Goal: Task Accomplishment & Management: Complete application form

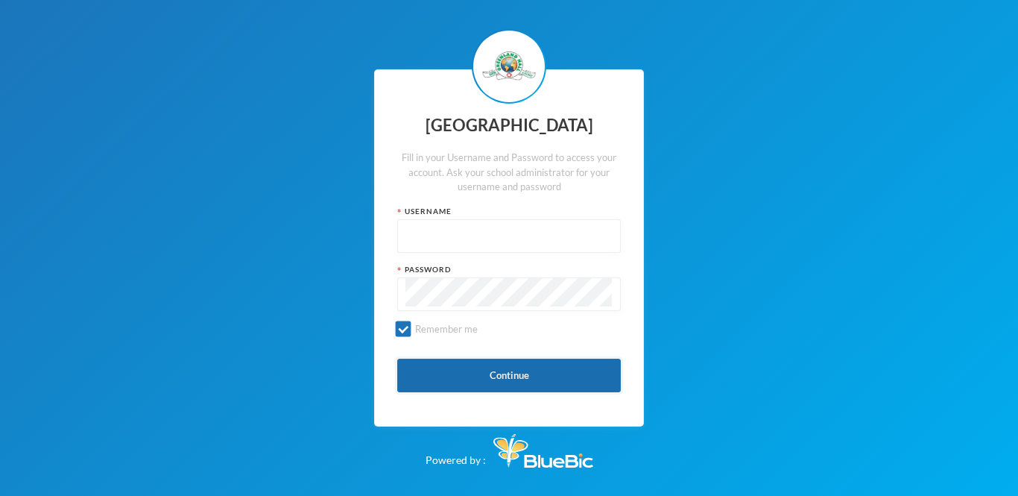
type input "glh25ps07"
click at [561, 377] on button "Continue" at bounding box center [509, 375] width 224 height 34
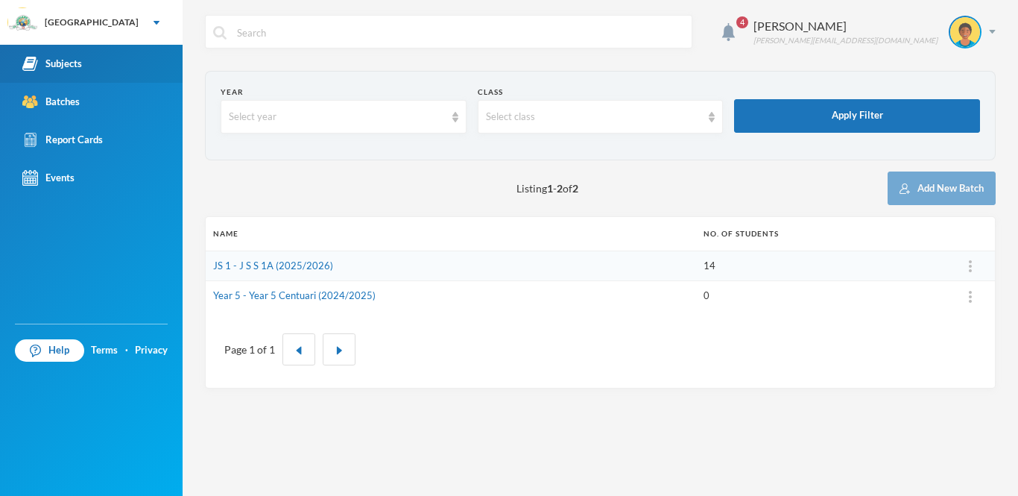
click at [76, 62] on div "Subjects" at bounding box center [52, 64] width 60 height 16
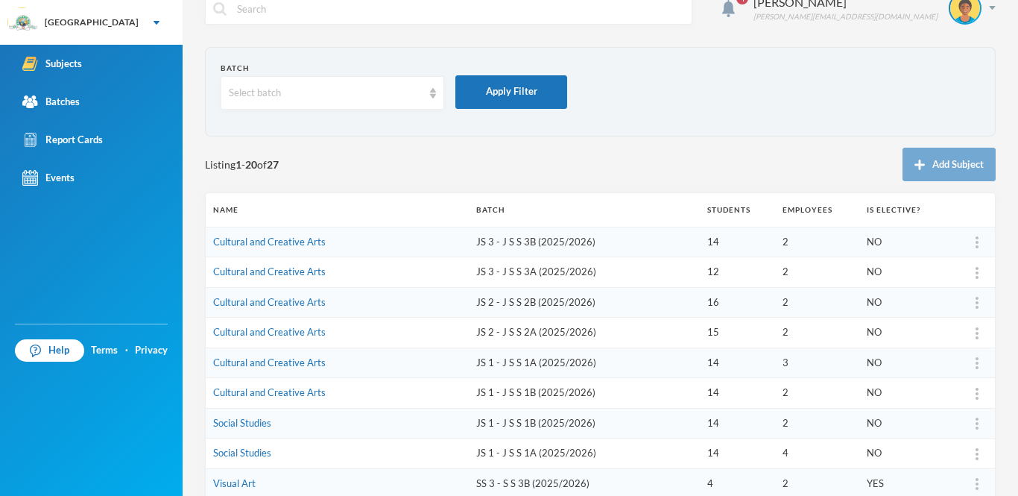
scroll to position [25, 0]
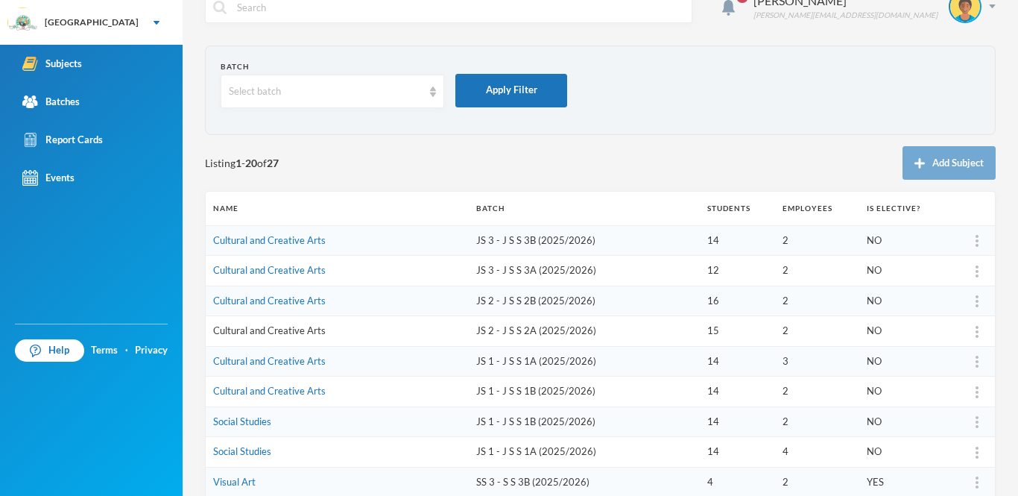
click at [278, 331] on link "Cultural and Creative Arts" at bounding box center [269, 330] width 113 height 12
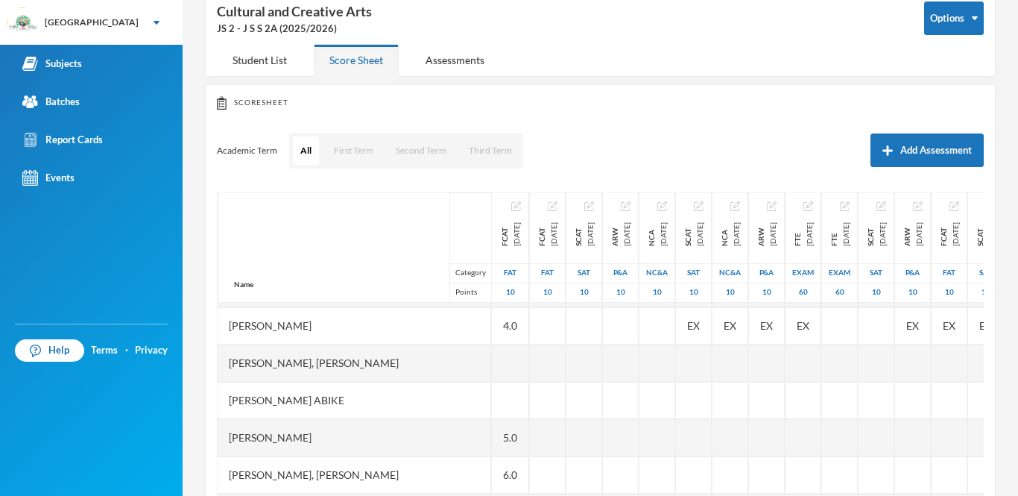
scroll to position [36, 0]
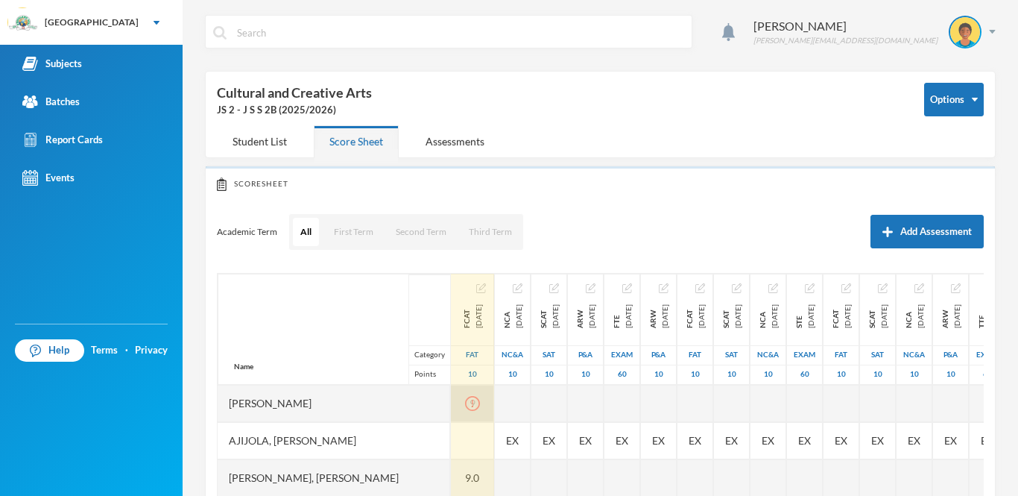
click at [493, 402] on div "9" at bounding box center [472, 403] width 43 height 37
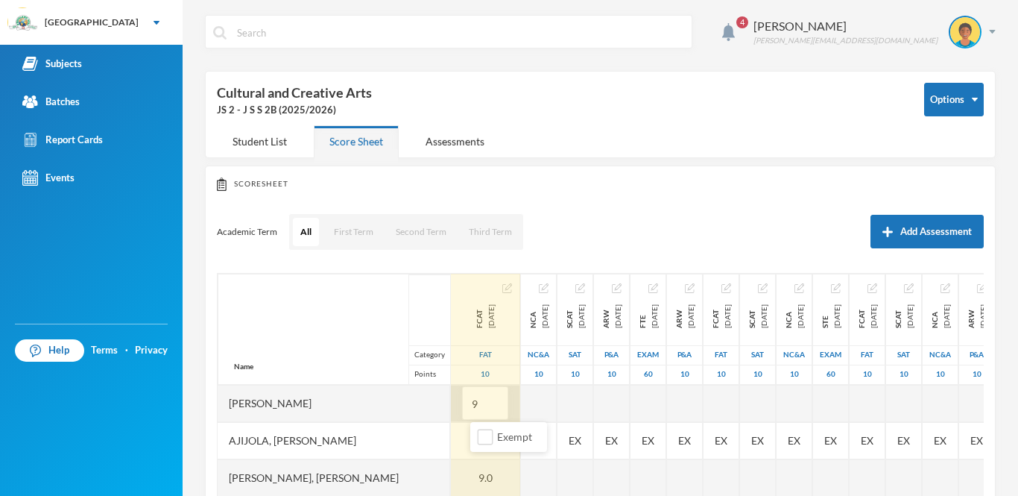
click at [493, 402] on input "9" at bounding box center [485, 404] width 30 height 34
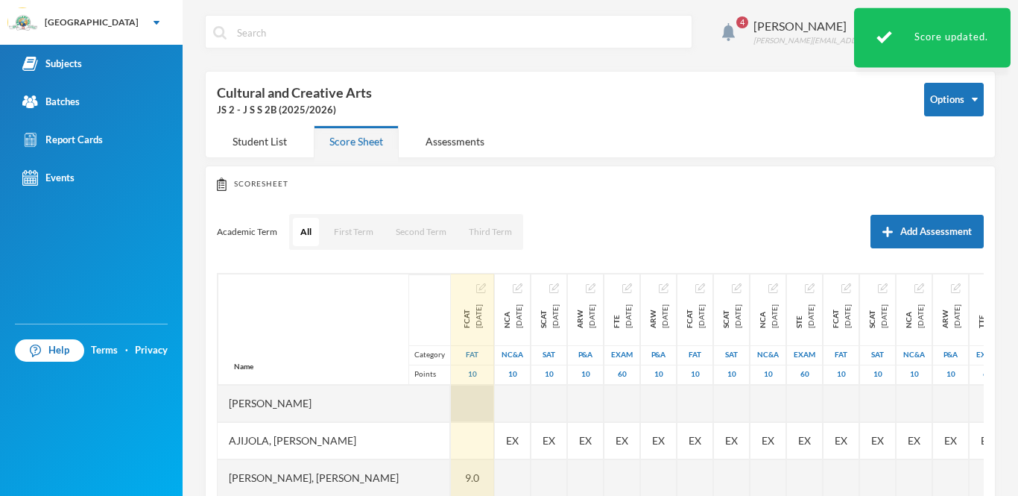
click at [488, 398] on div at bounding box center [472, 403] width 43 height 37
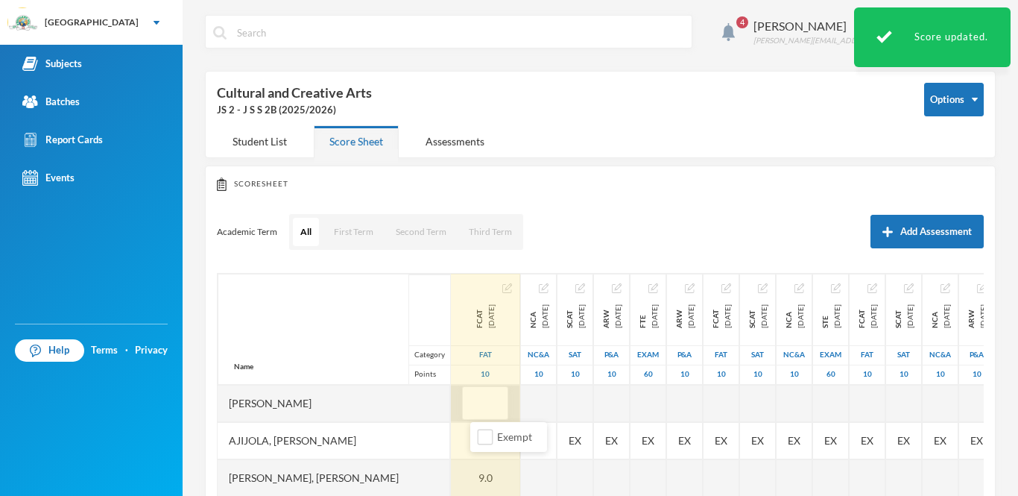
type input "9"
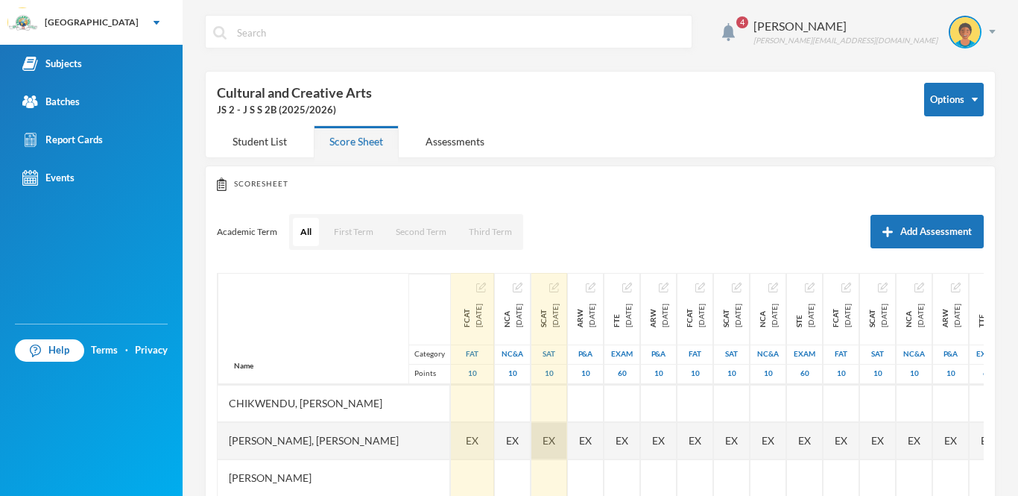
scroll to position [183, 0]
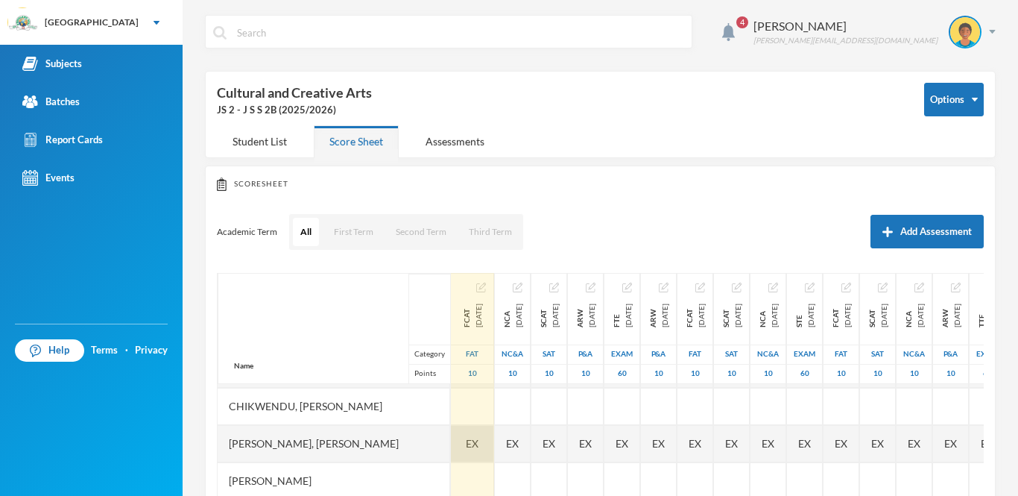
click at [483, 429] on div "EX" at bounding box center [472, 443] width 43 height 37
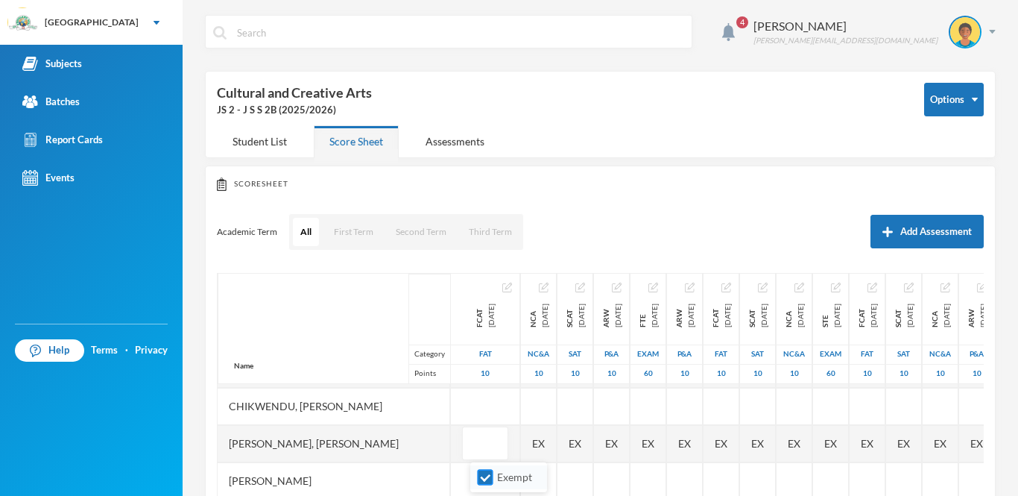
click at [480, 474] on input "Exempt" at bounding box center [486, 477] width 16 height 16
checkbox input "false"
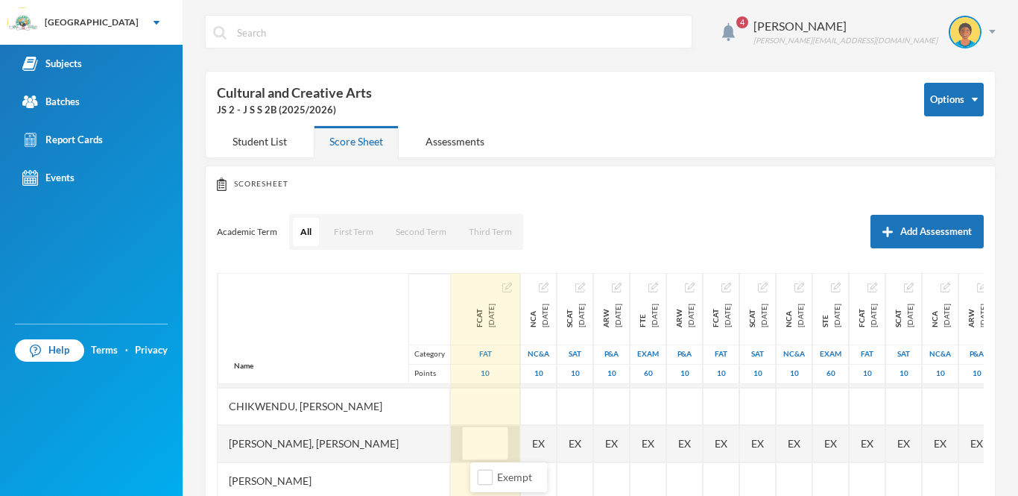
click at [485, 441] on input "text" at bounding box center [485, 444] width 30 height 34
type input "7"
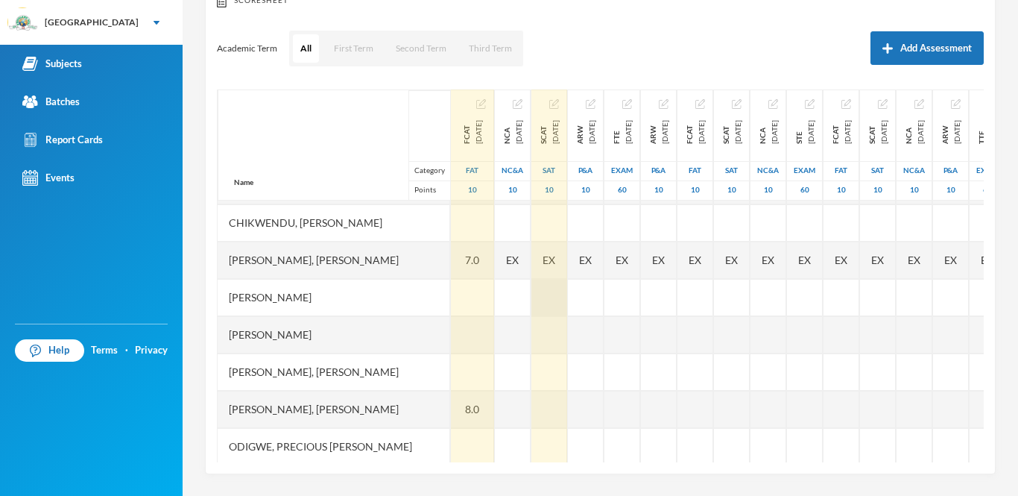
scroll to position [0, 0]
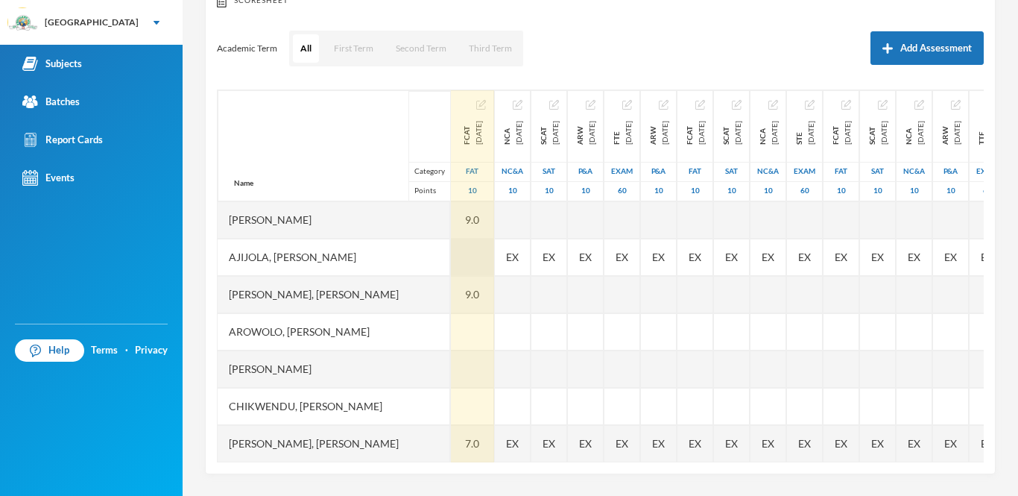
click at [484, 253] on div at bounding box center [472, 256] width 43 height 37
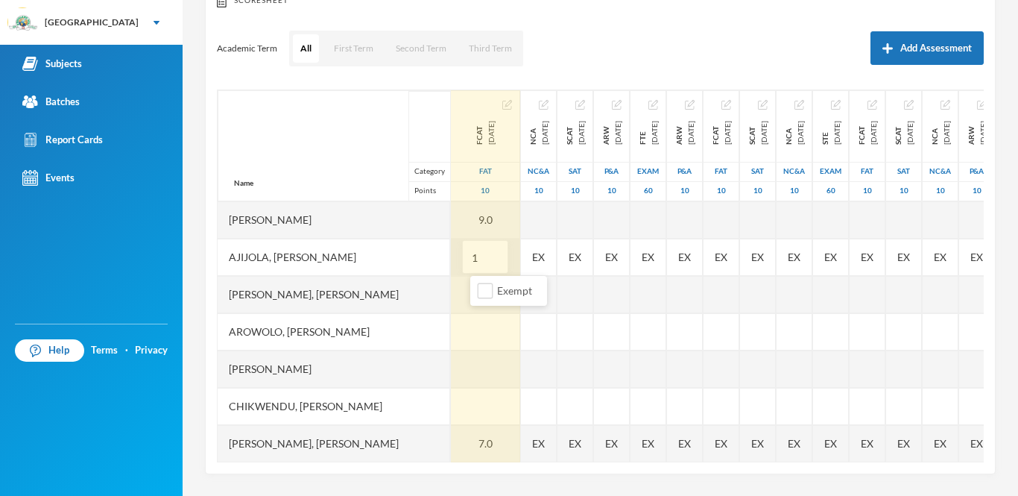
type input "10"
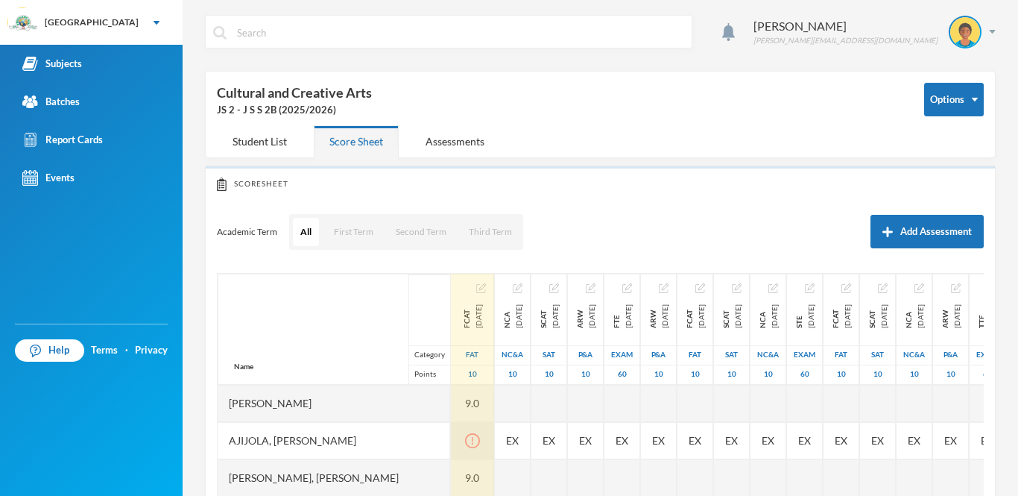
click at [491, 447] on div at bounding box center [472, 440] width 43 height 37
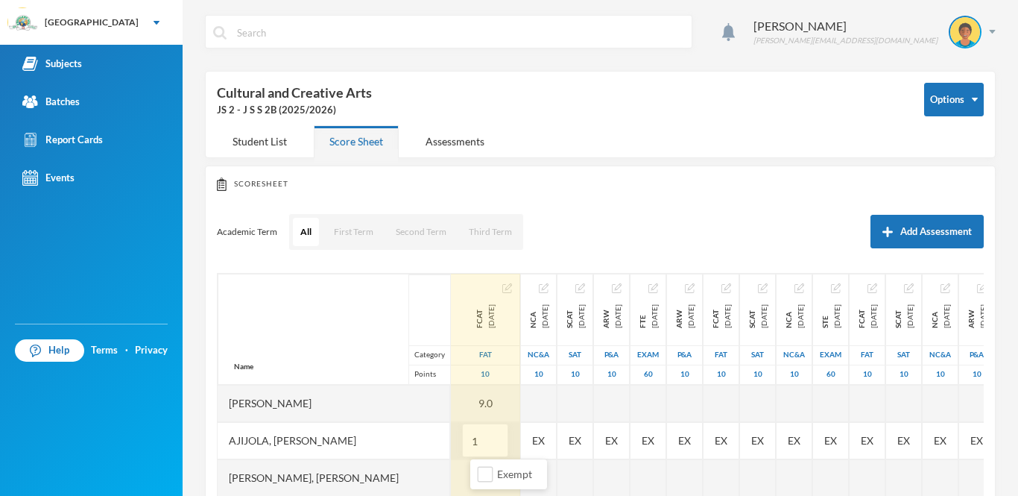
type input "10"
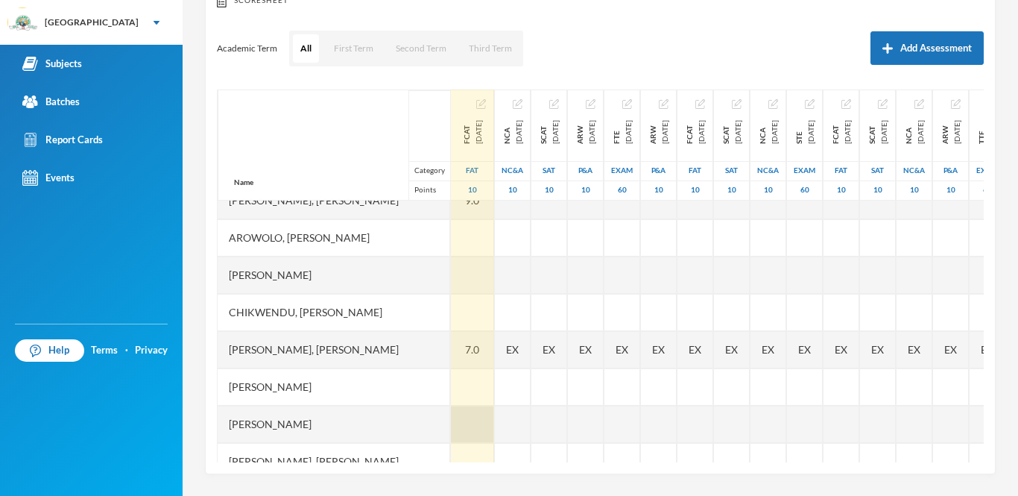
scroll to position [95, 0]
click at [491, 417] on div at bounding box center [472, 423] width 43 height 37
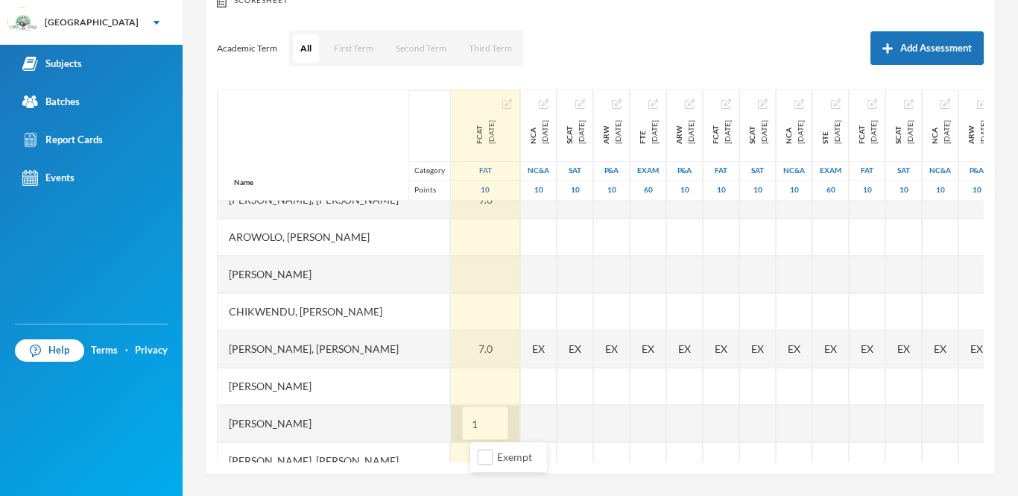
type input "10"
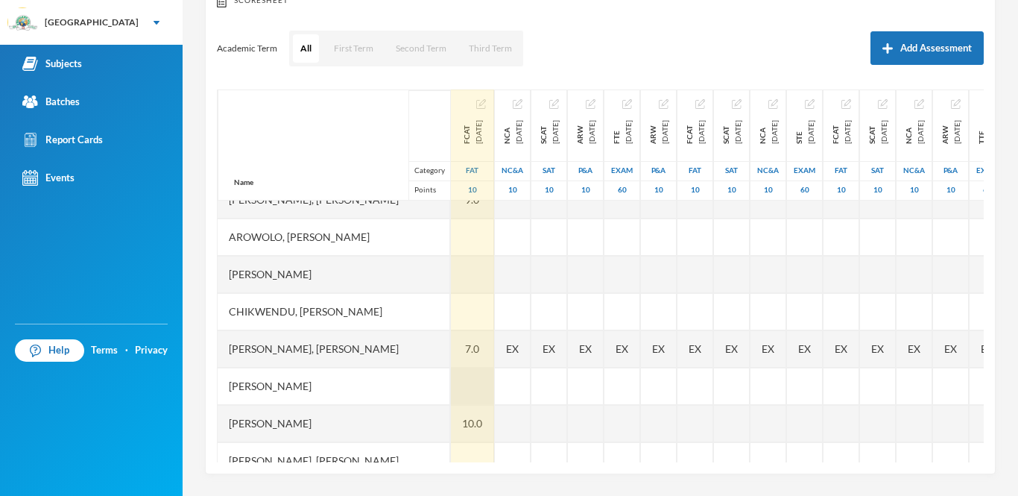
click at [486, 391] on div at bounding box center [472, 385] width 43 height 37
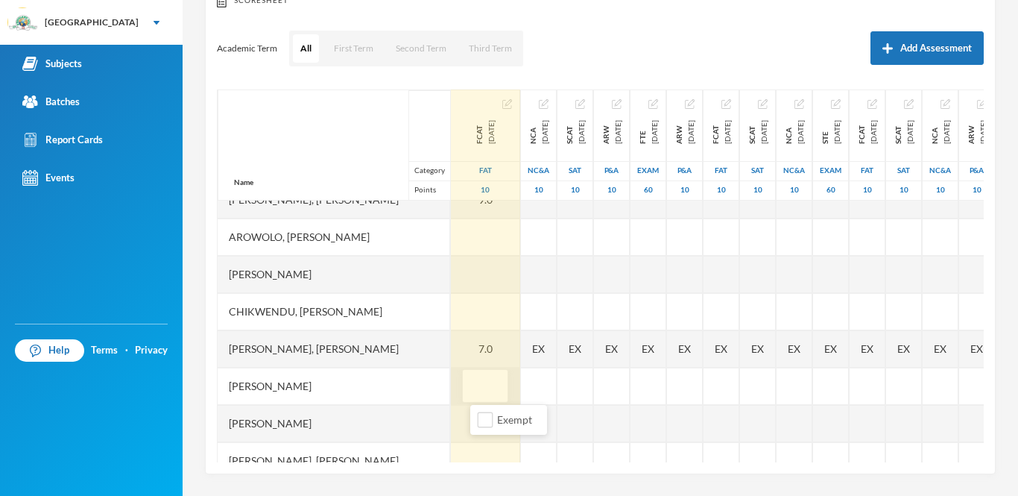
type input "5"
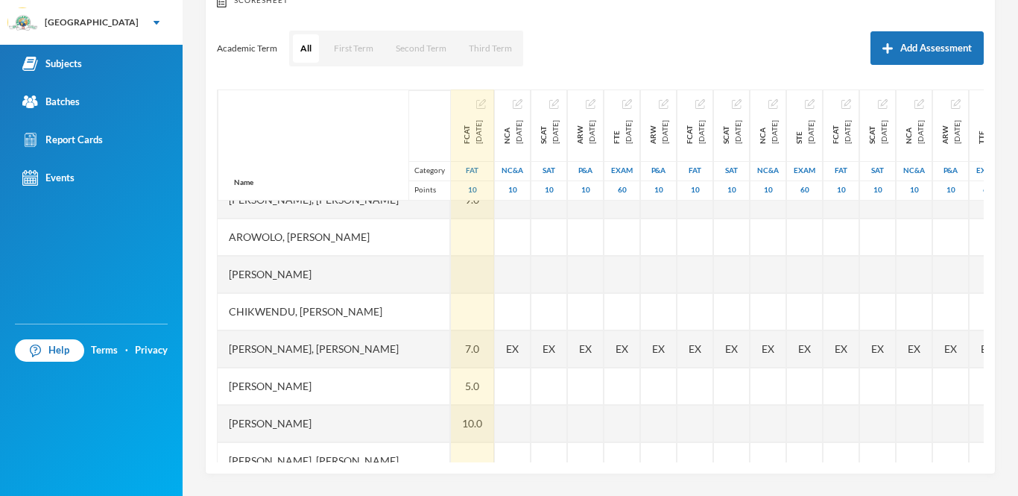
scroll to position [386, 0]
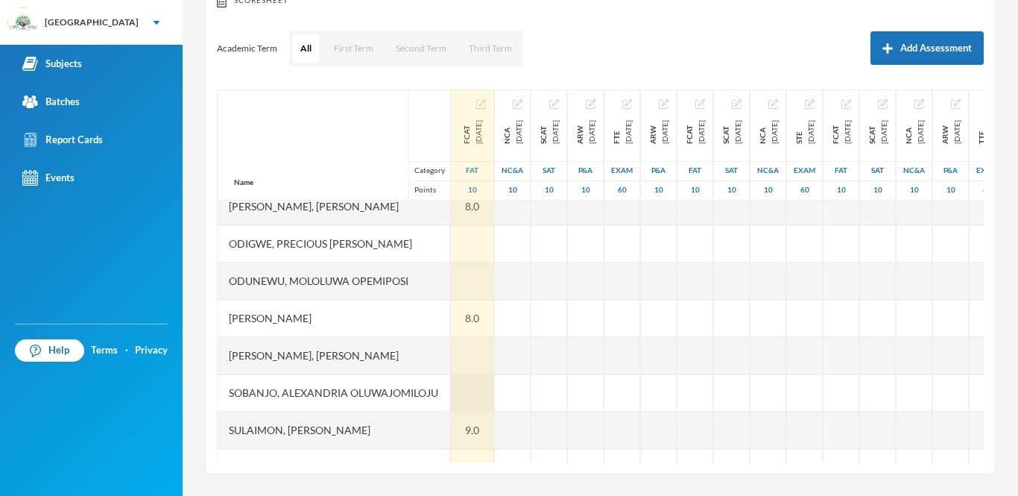
click at [461, 392] on div at bounding box center [472, 392] width 43 height 37
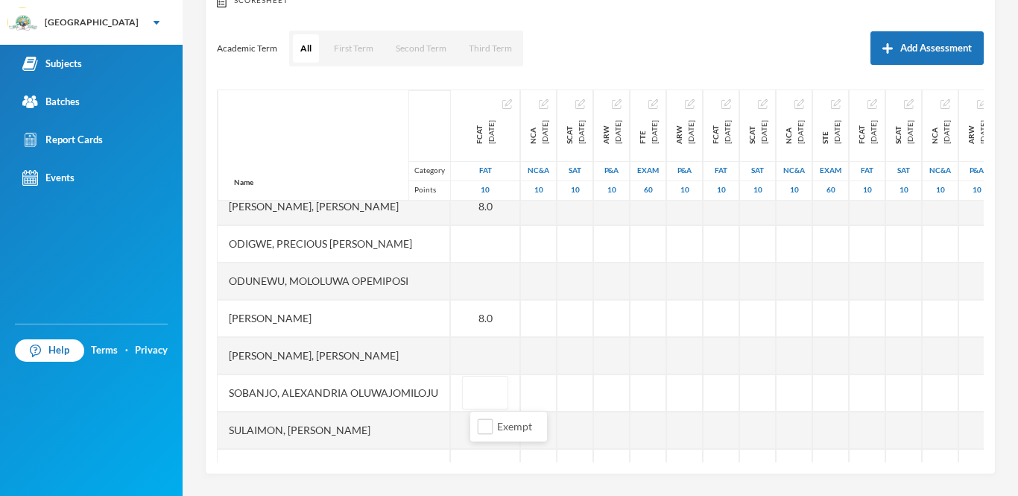
type input "8"
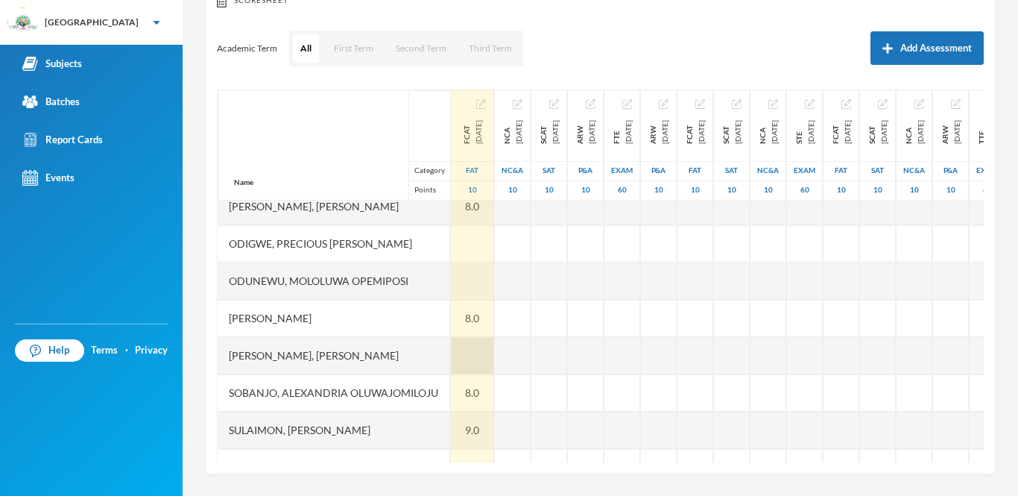
click at [488, 358] on div at bounding box center [472, 355] width 43 height 37
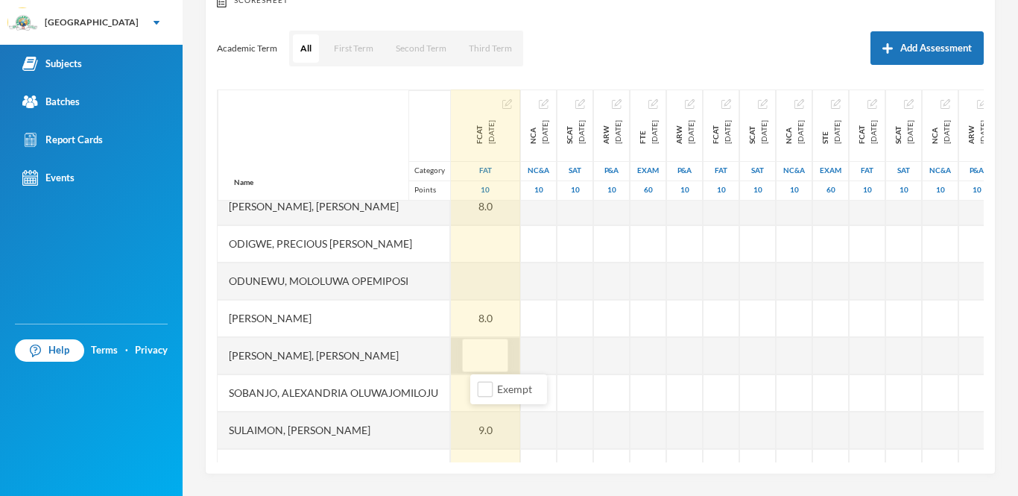
type input "8"
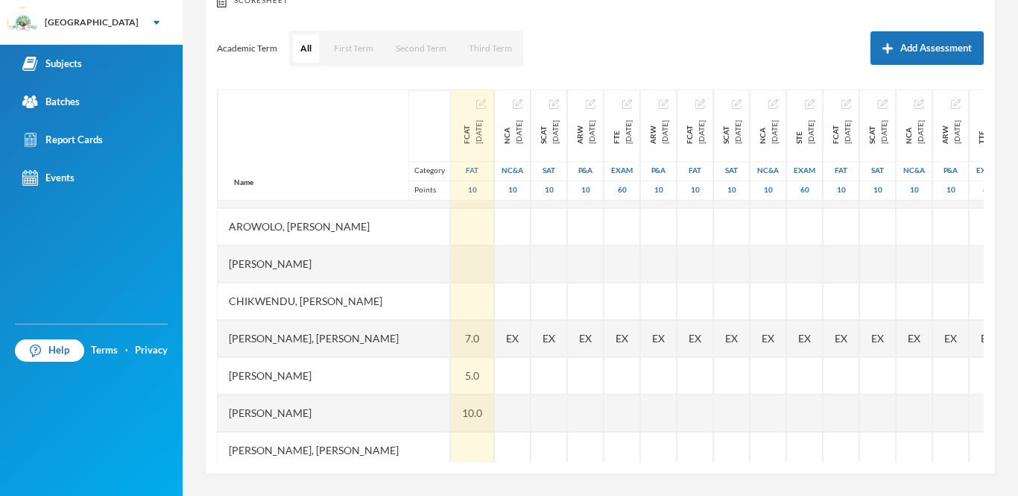
scroll to position [103, 0]
click at [483, 288] on div at bounding box center [472, 303] width 43 height 37
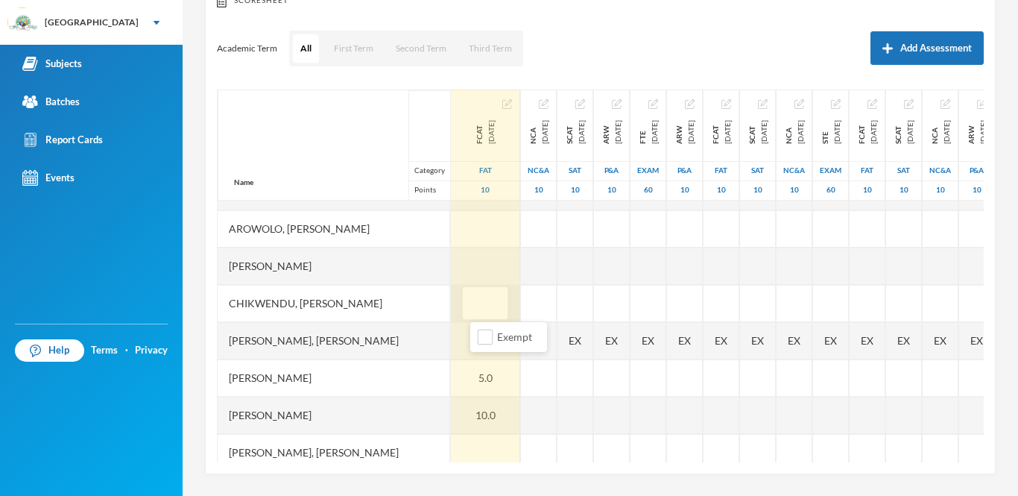
type input "9"
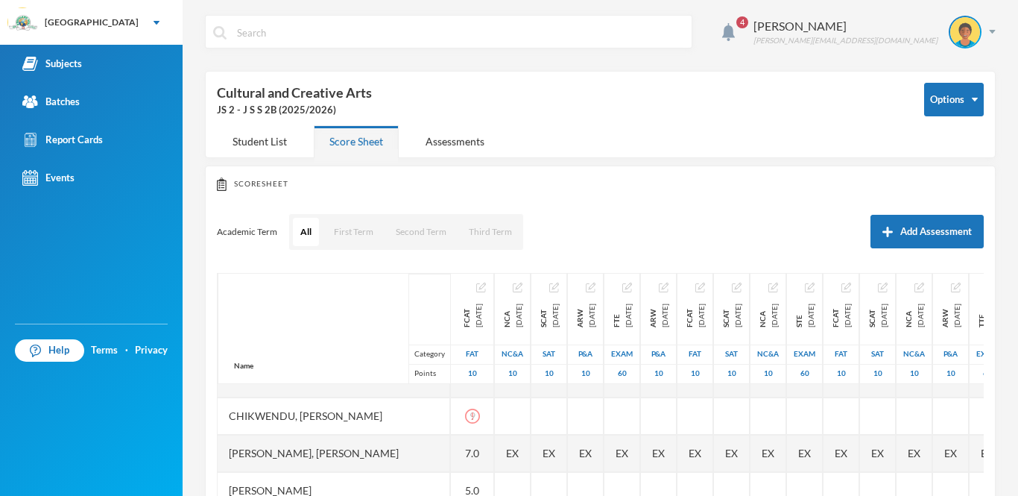
scroll to position [186, 0]
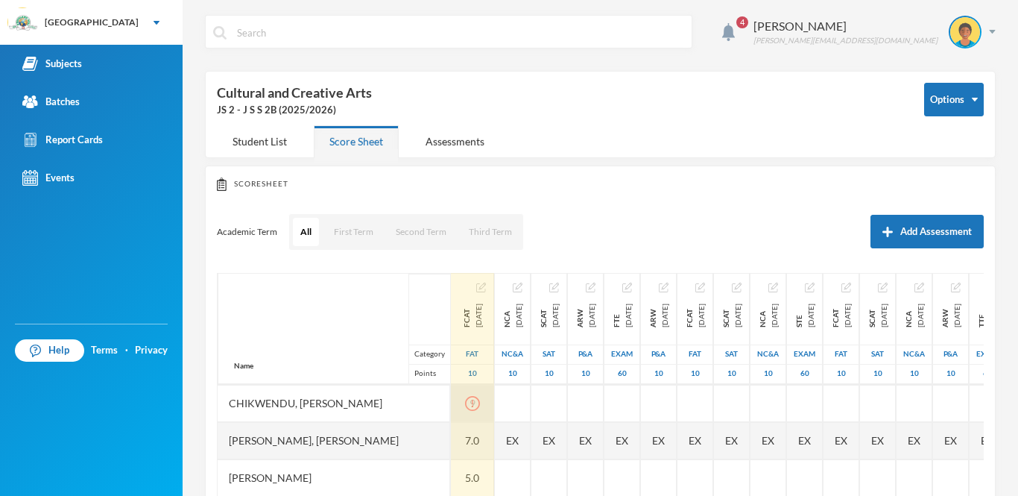
click at [480, 402] on icon "icon: exclamation-circle" at bounding box center [472, 403] width 15 height 15
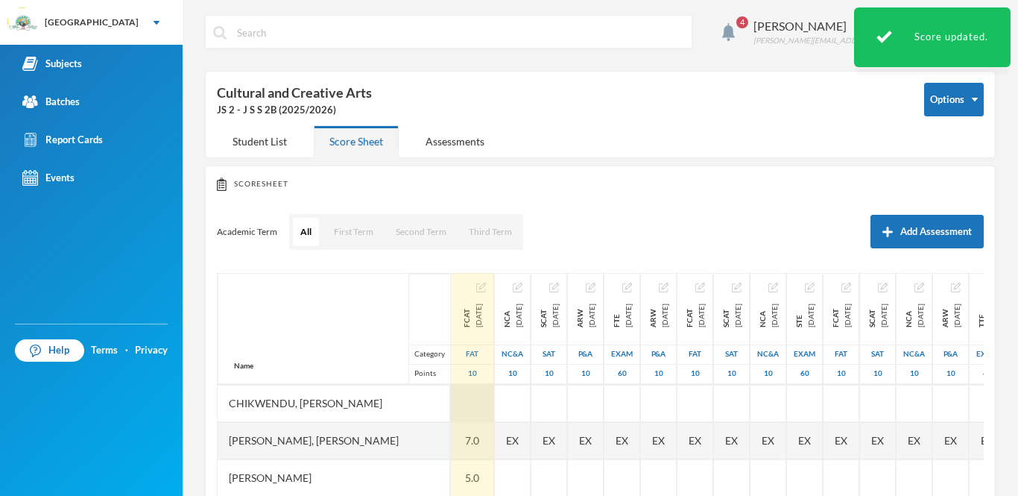
click at [484, 402] on div at bounding box center [472, 403] width 43 height 37
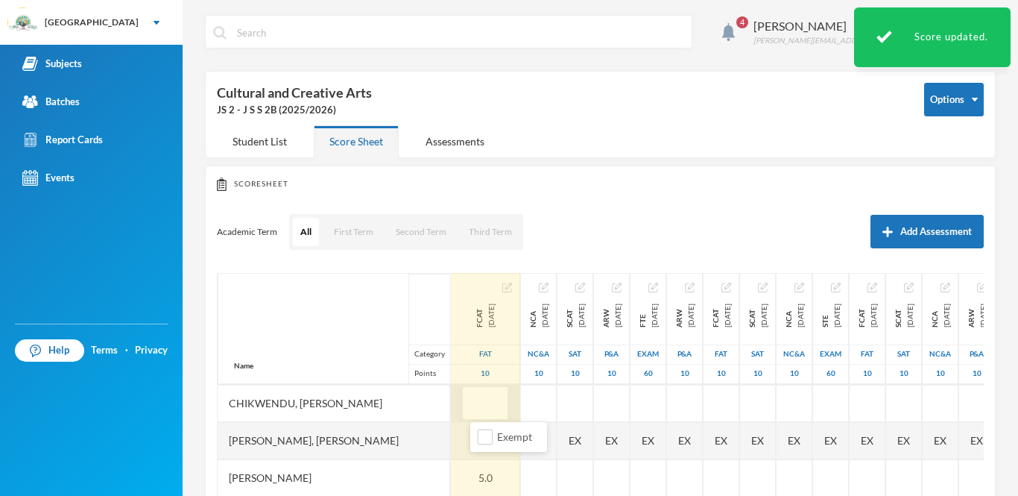
type input "9"
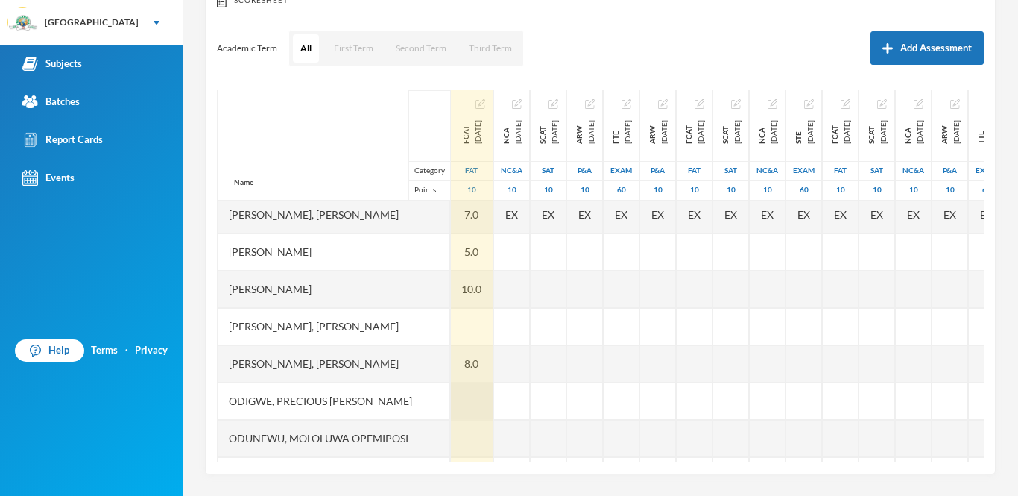
scroll to position [227, 1]
click at [461, 323] on div at bounding box center [471, 328] width 43 height 37
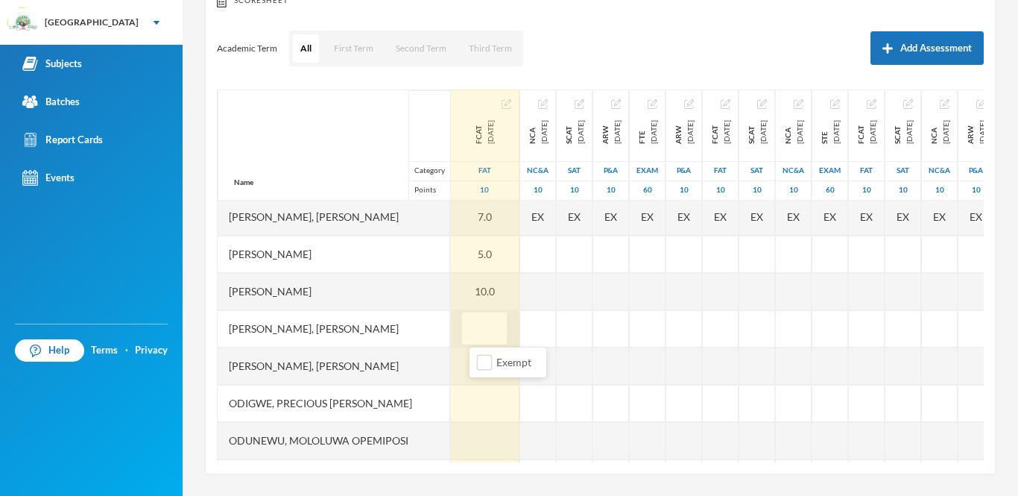
type input "7"
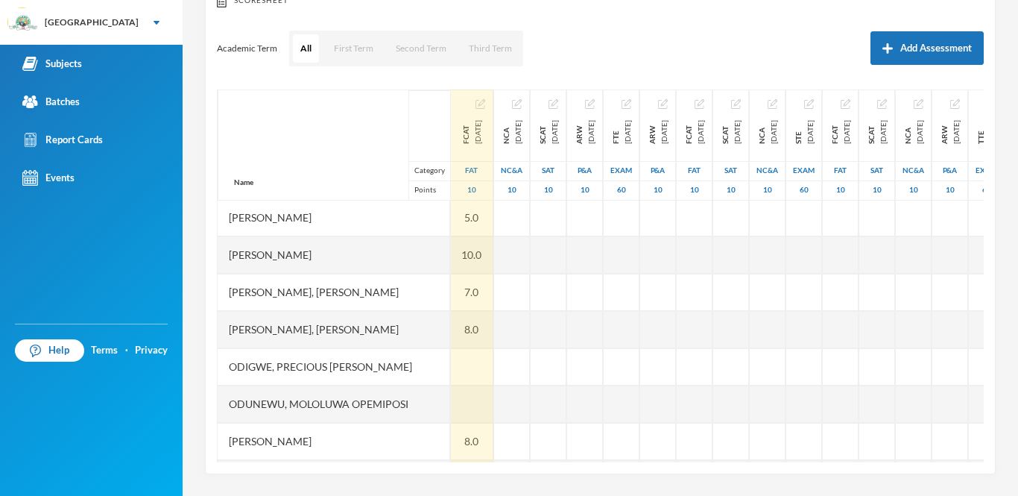
scroll to position [273, 1]
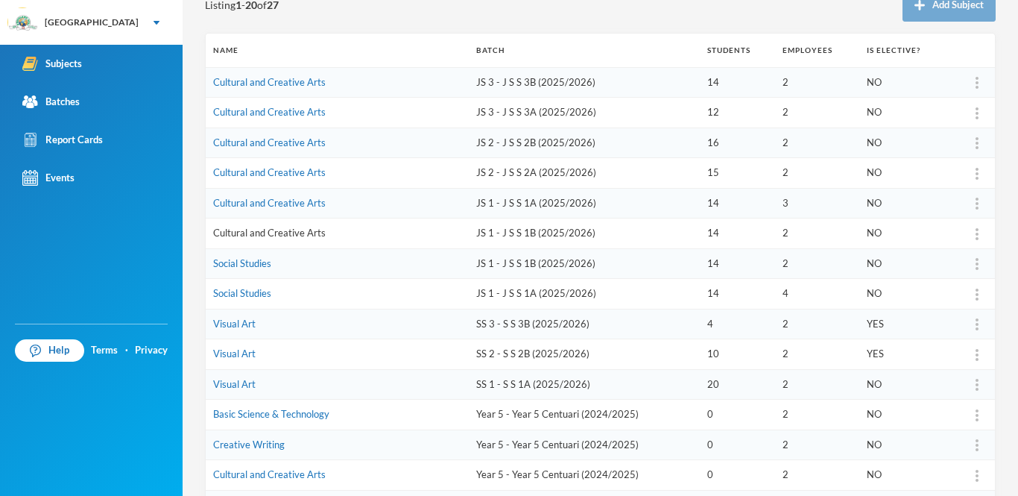
click at [299, 230] on link "Cultural and Creative Arts" at bounding box center [269, 233] width 113 height 12
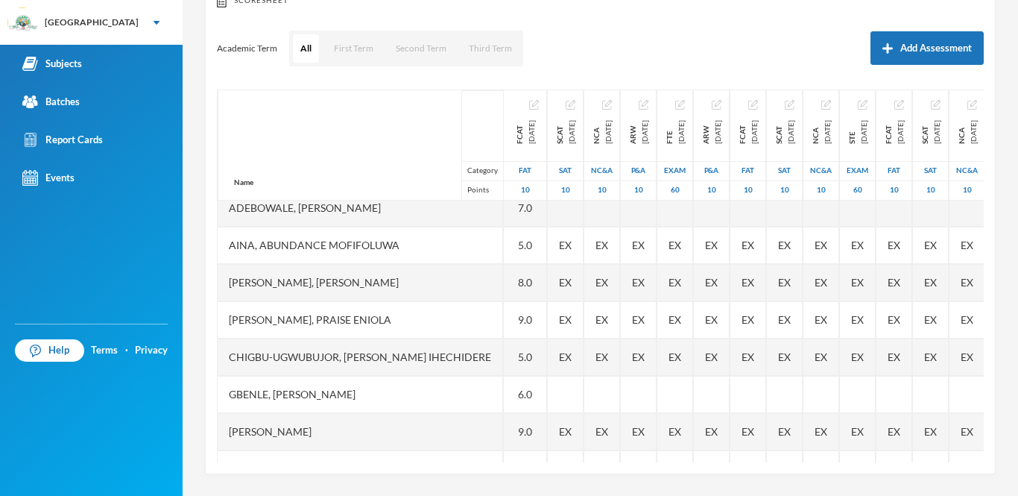
scroll to position [127, 0]
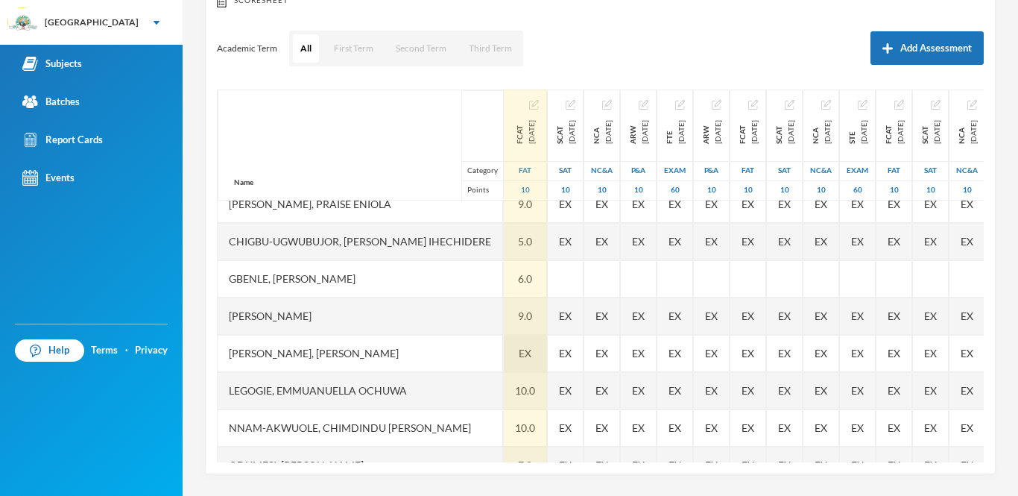
click at [516, 354] on div "EX" at bounding box center [525, 353] width 43 height 37
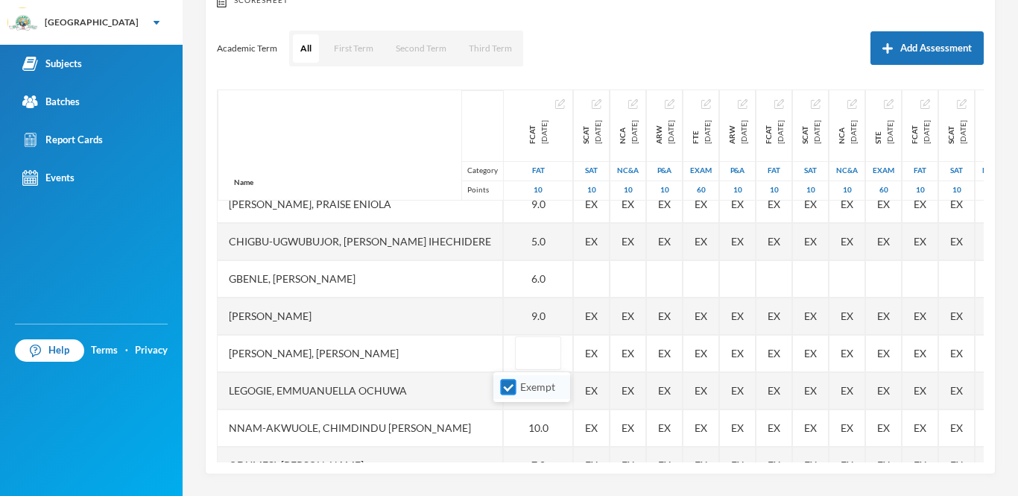
click at [510, 384] on input "Exempt" at bounding box center [509, 387] width 16 height 16
checkbox input "false"
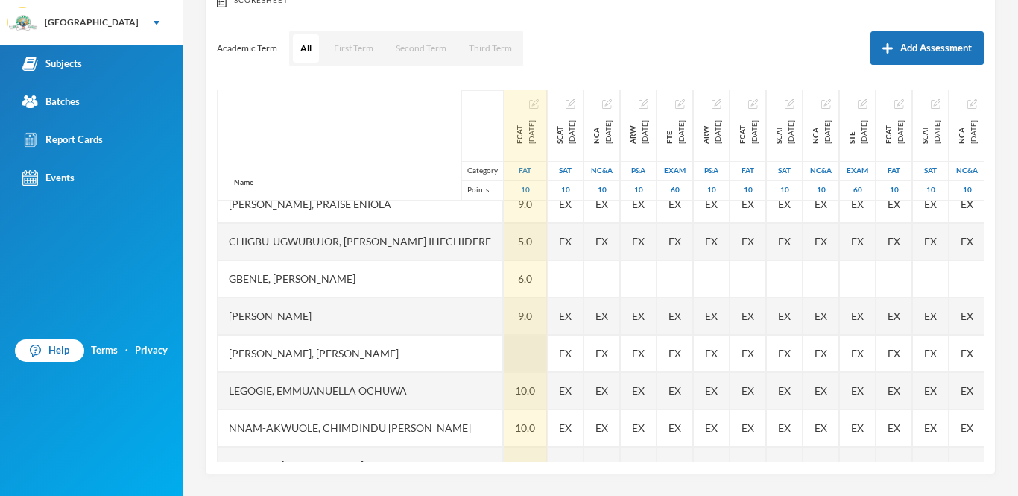
click at [507, 361] on div at bounding box center [525, 353] width 43 height 37
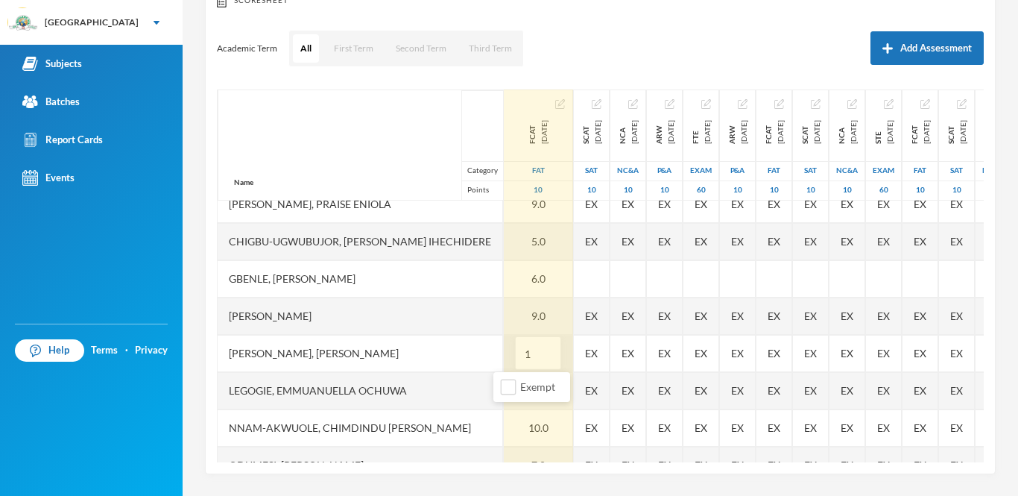
type input "1"
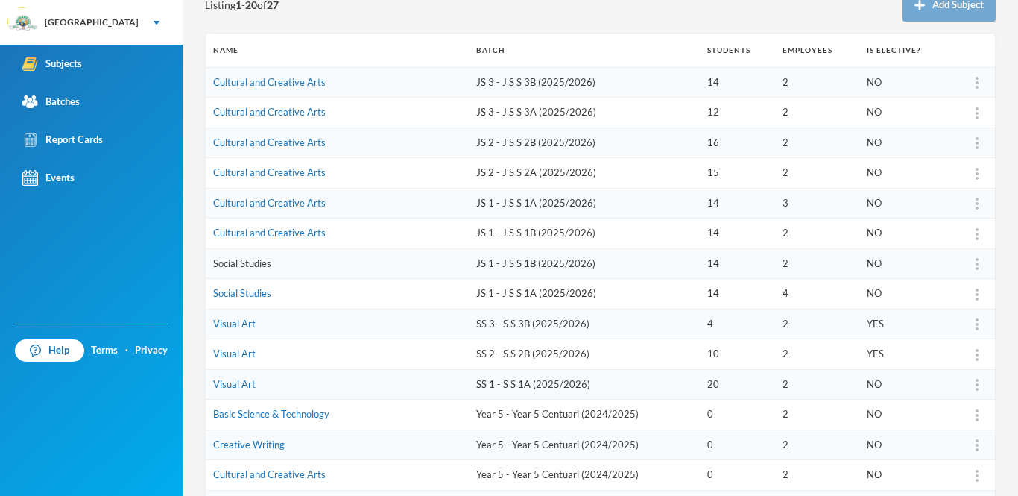
click at [242, 263] on link "Social Studies" at bounding box center [242, 263] width 58 height 12
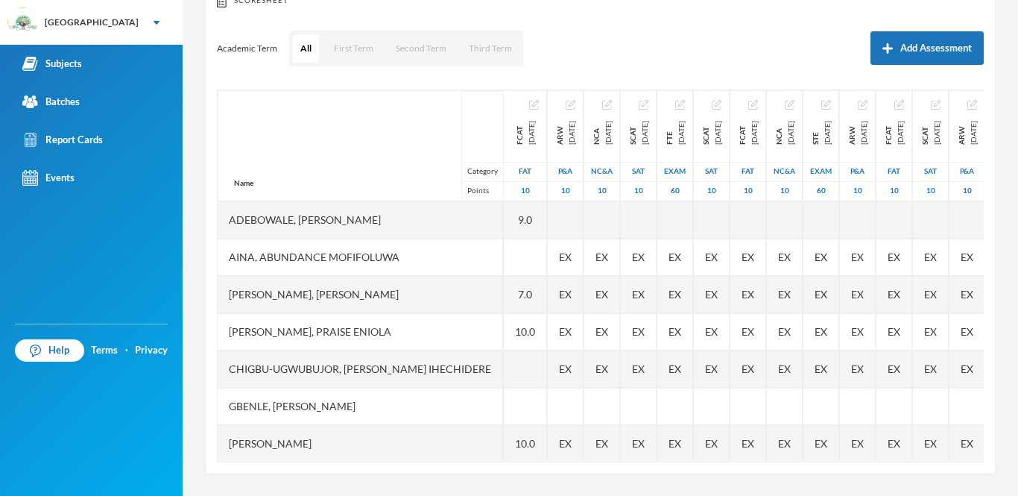
scroll to position [121, 0]
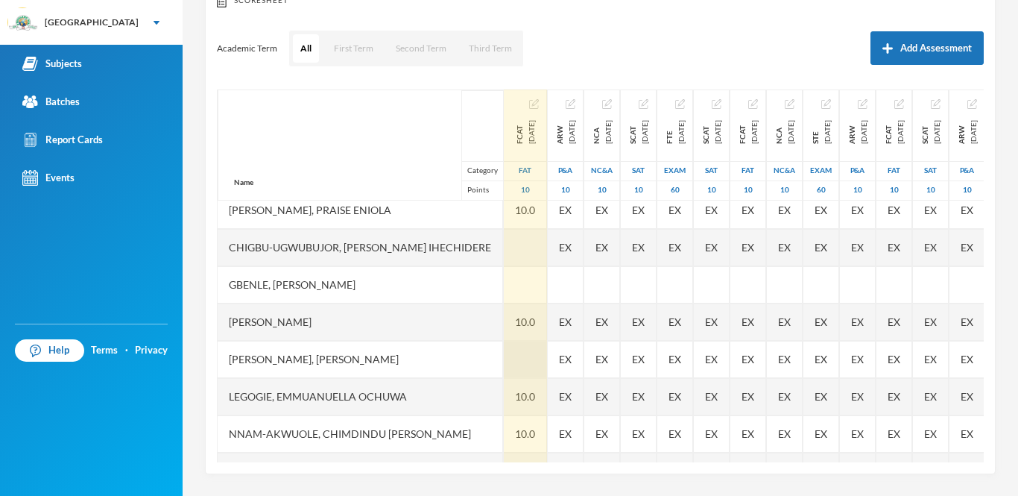
click at [516, 364] on div at bounding box center [525, 359] width 43 height 37
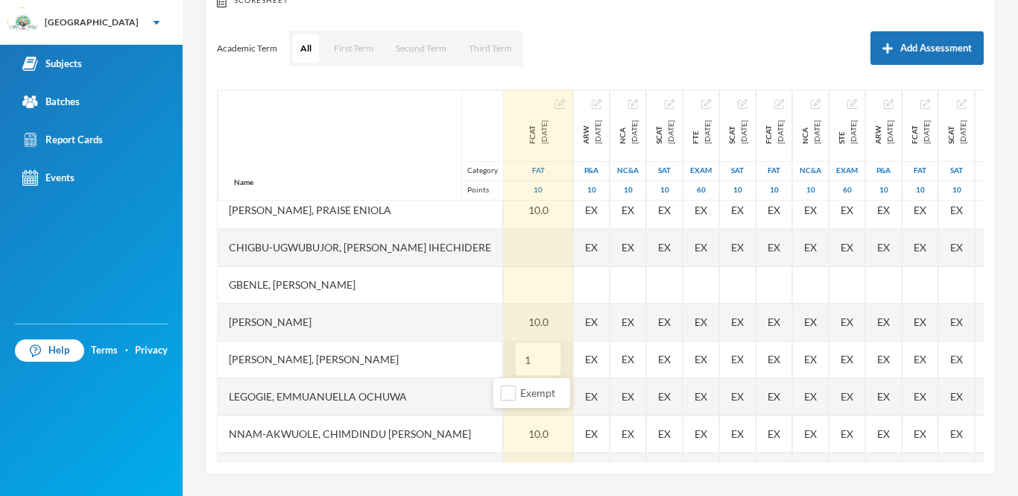
type input "10"
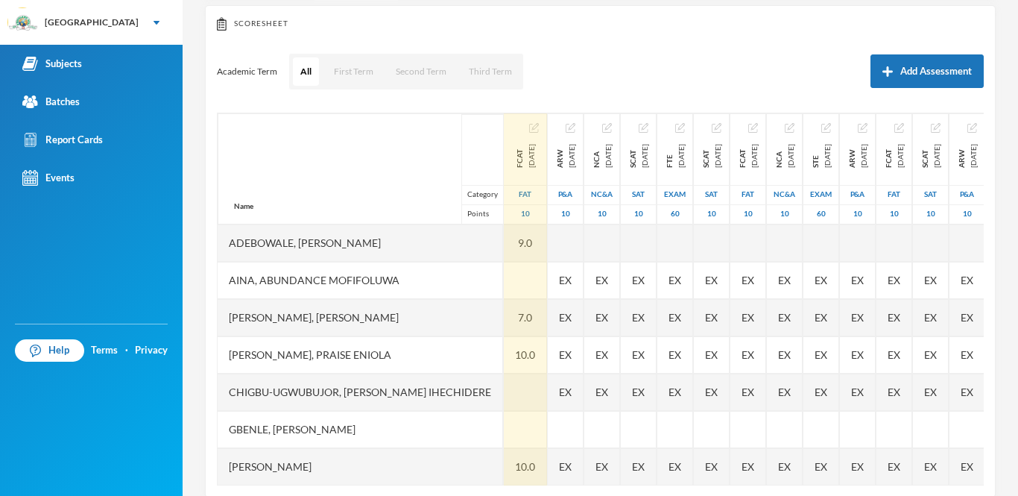
scroll to position [147, 0]
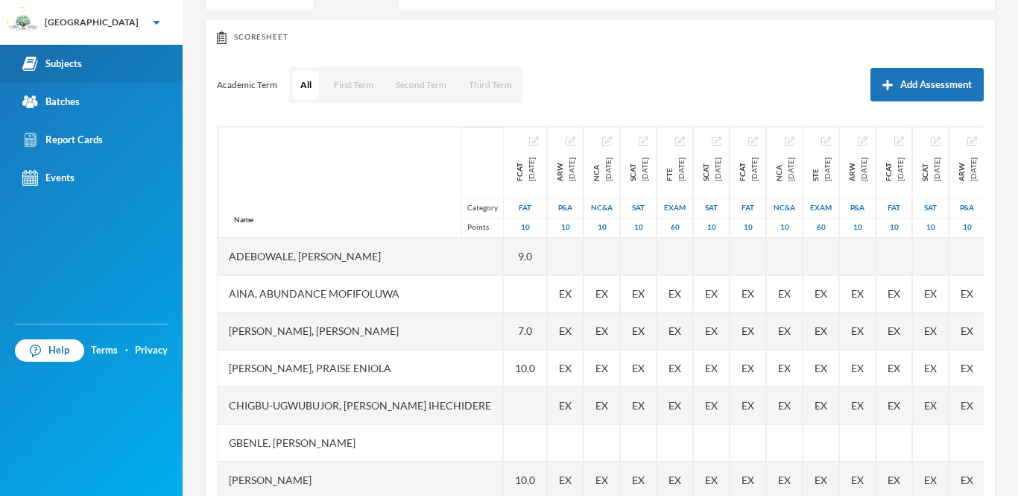
click at [107, 59] on link "Subjects" at bounding box center [91, 64] width 183 height 38
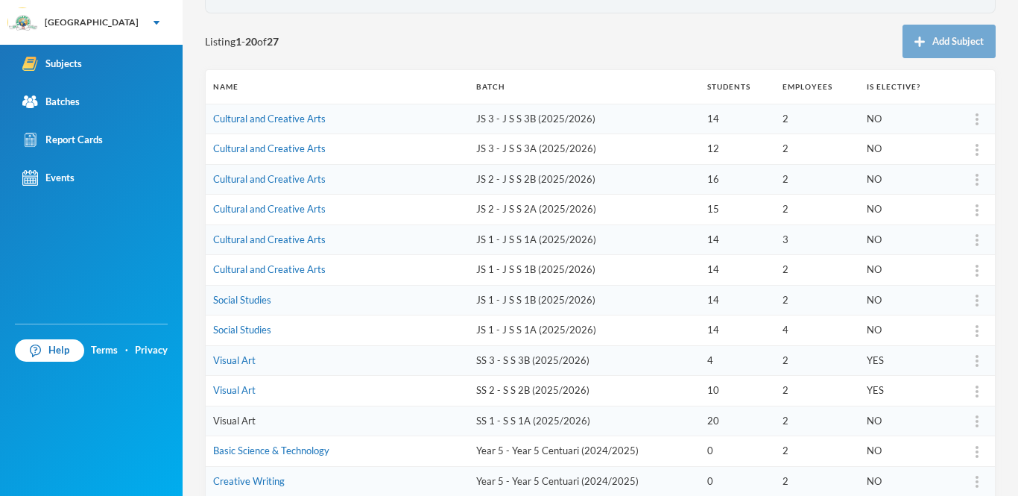
click at [236, 421] on link "Visual Art" at bounding box center [234, 420] width 42 height 12
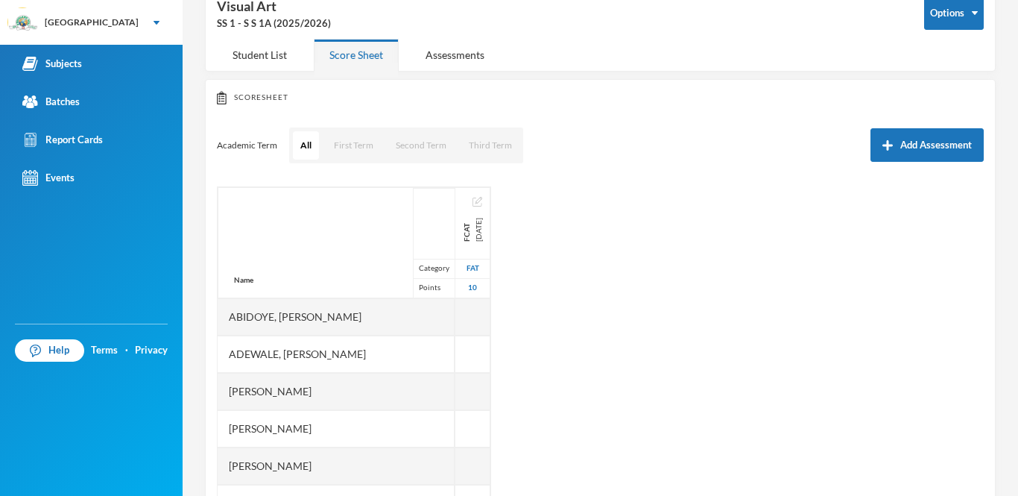
scroll to position [85, 0]
click at [456, 60] on div "Assessments" at bounding box center [455, 56] width 90 height 32
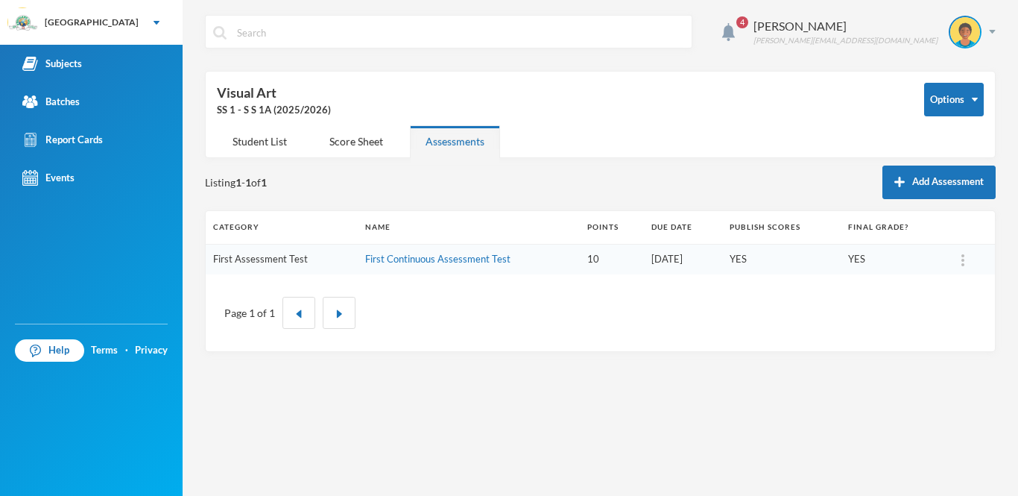
scroll to position [0, 0]
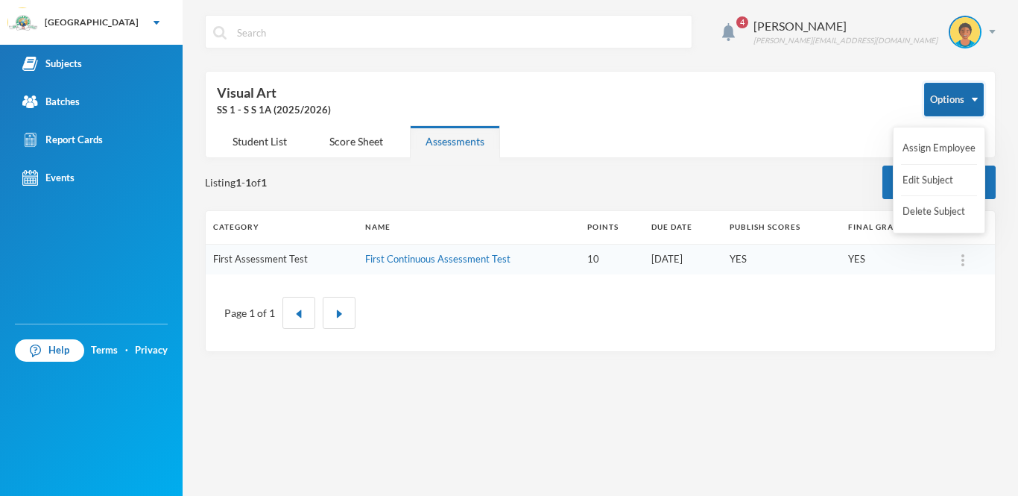
click at [926, 106] on button "Options" at bounding box center [954, 100] width 60 height 34
click at [432, 263] on link "First Continuous Assessment Test" at bounding box center [437, 259] width 145 height 12
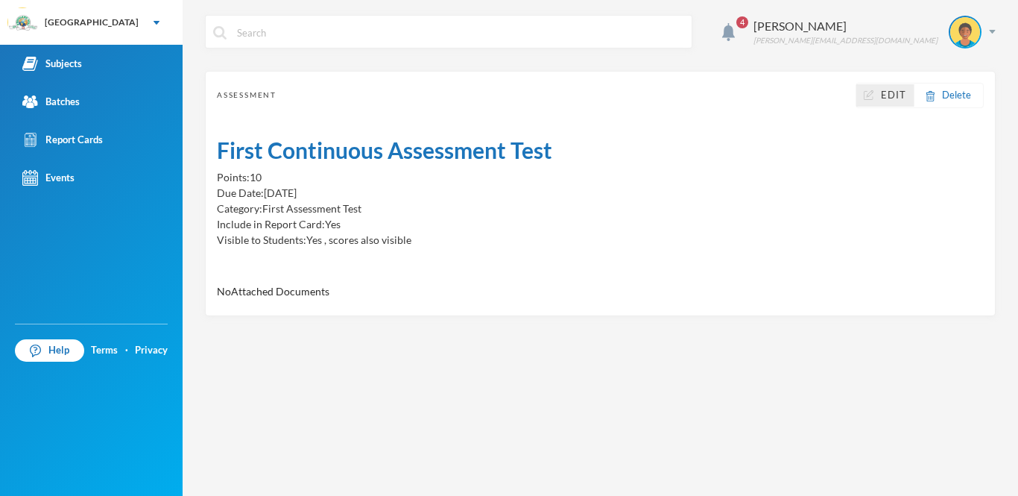
click at [893, 96] on span "Edit" at bounding box center [893, 95] width 25 height 15
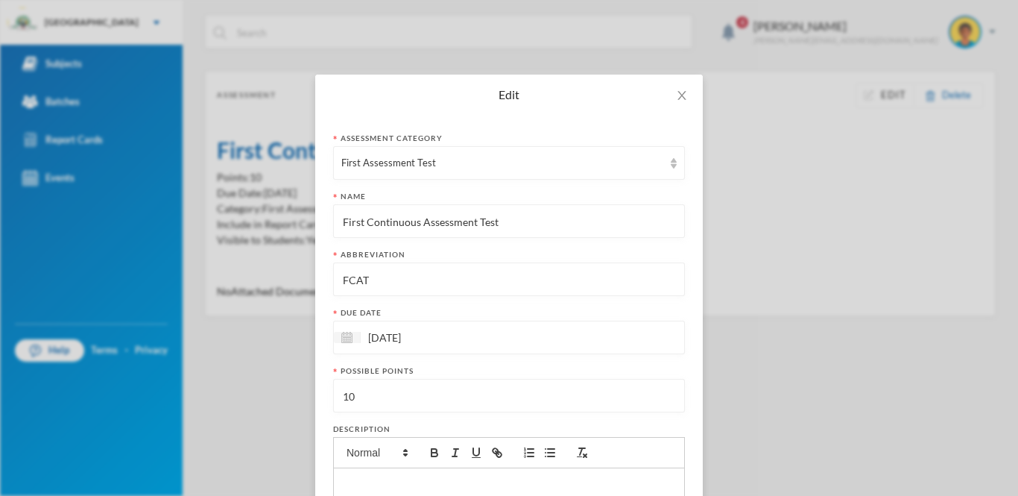
click at [382, 337] on input "14/10/2025" at bounding box center [423, 337] width 125 height 17
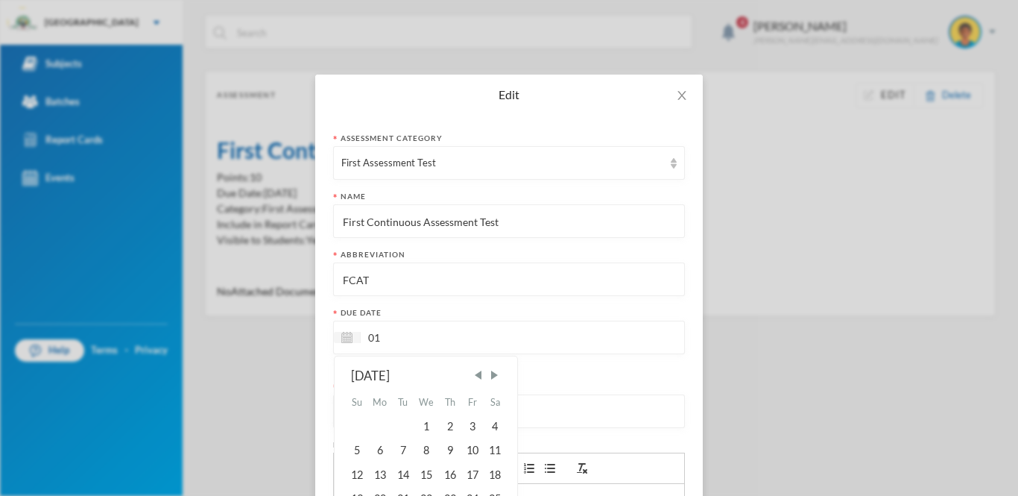
type input "0"
click at [338, 339] on div at bounding box center [347, 337] width 27 height 11
click at [472, 451] on div "10" at bounding box center [472, 450] width 22 height 24
type input "10/10/2025"
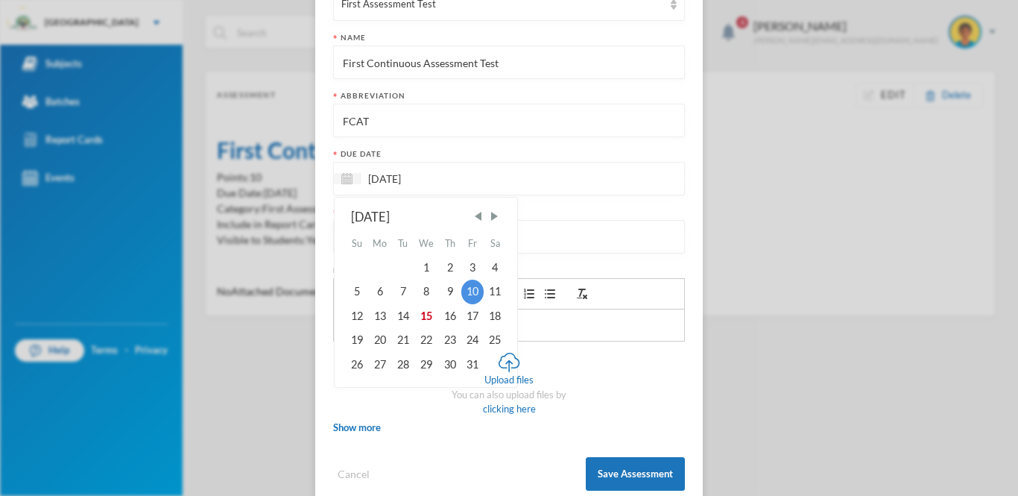
scroll to position [188, 0]
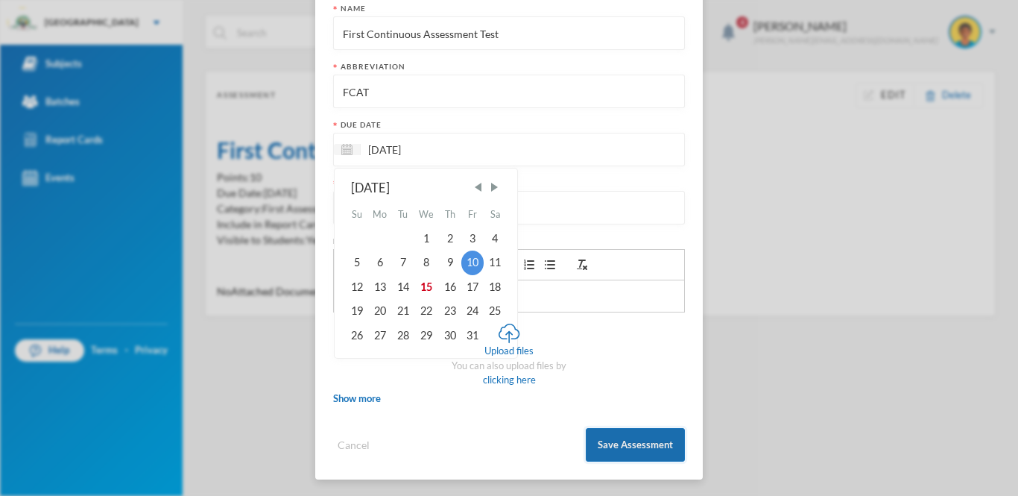
click at [622, 433] on button "Save Assessment" at bounding box center [635, 445] width 99 height 34
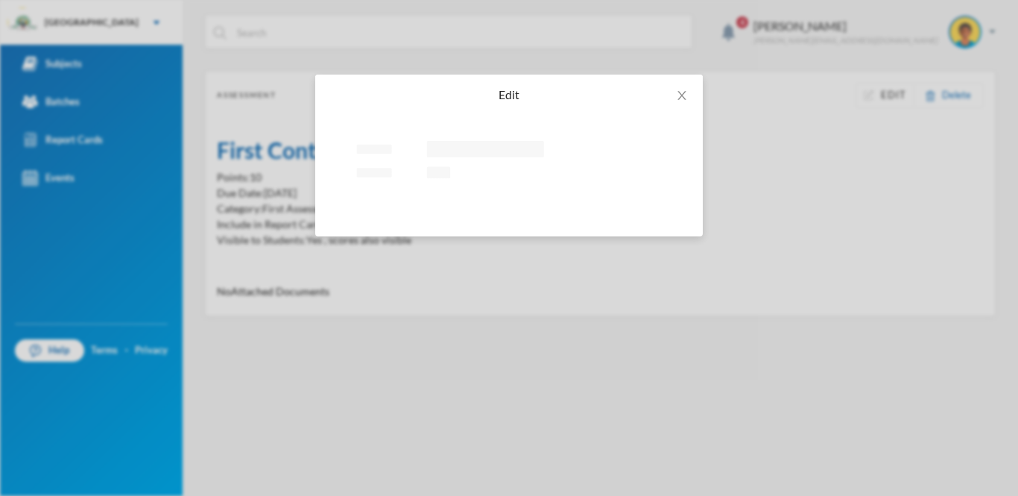
scroll to position [0, 0]
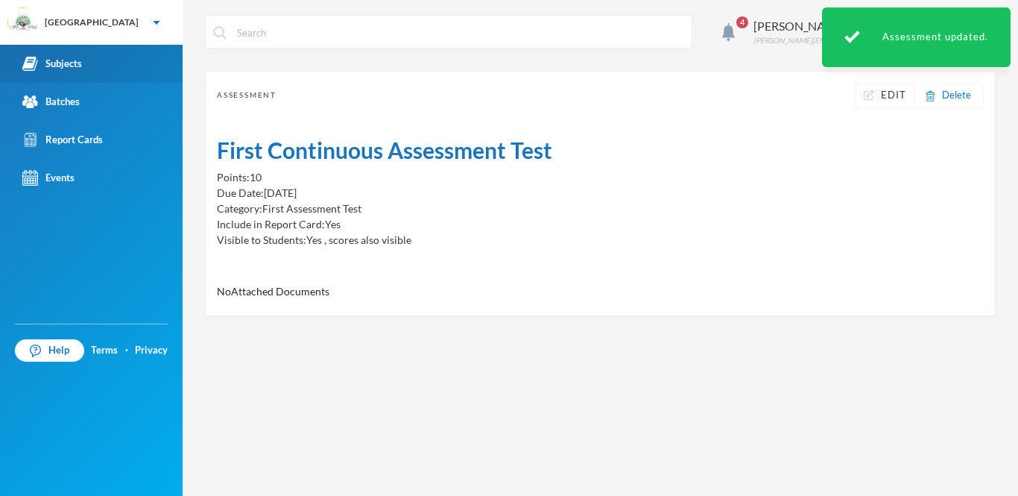
click at [59, 58] on div "Subjects" at bounding box center [52, 64] width 60 height 16
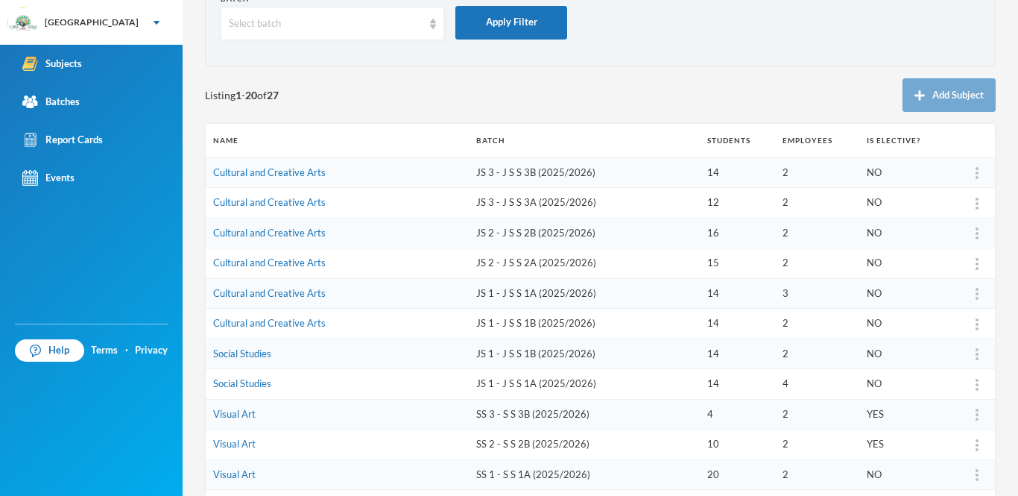
scroll to position [134, 0]
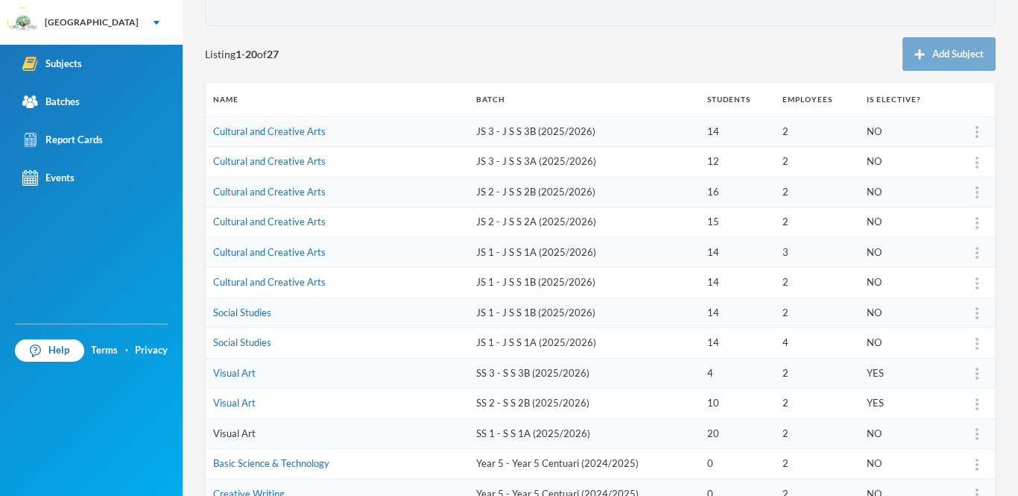
click at [245, 427] on link "Visual Art" at bounding box center [234, 433] width 42 height 12
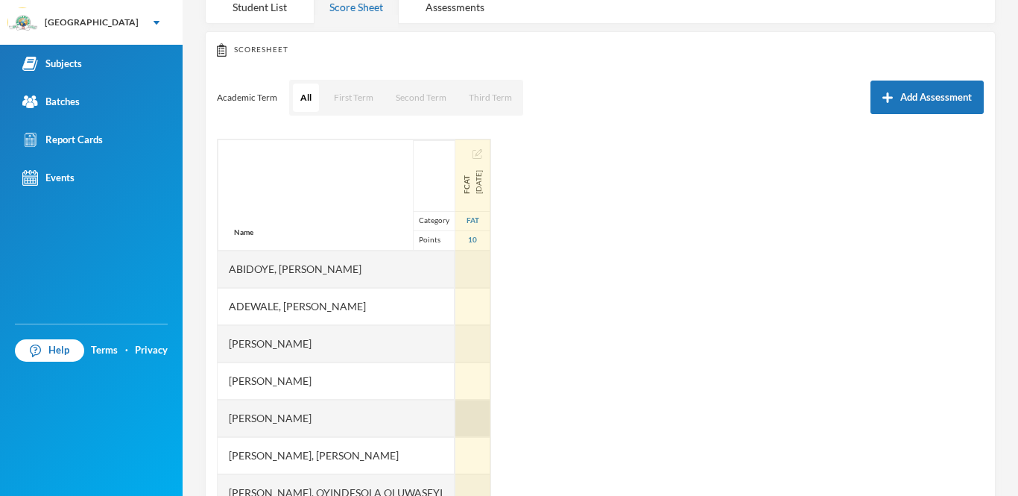
click at [486, 414] on div at bounding box center [472, 417] width 35 height 37
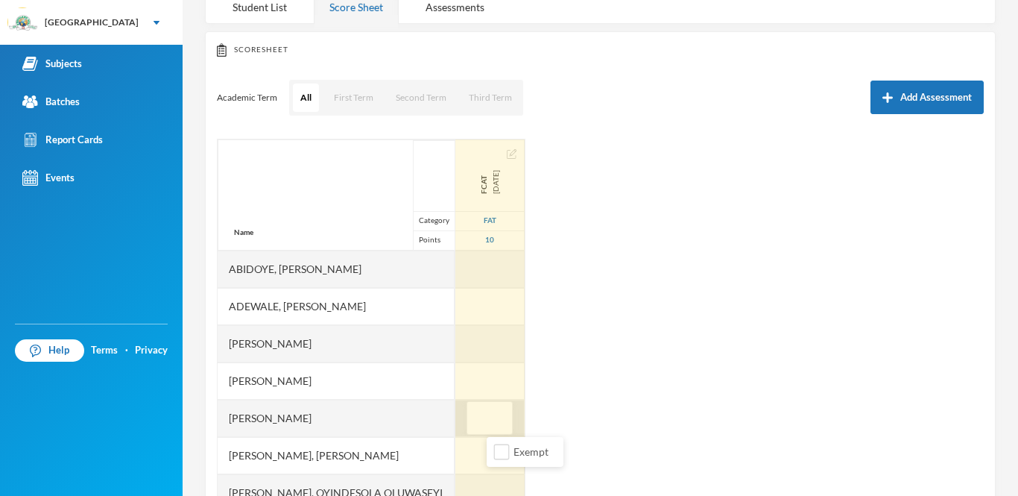
type input "5"
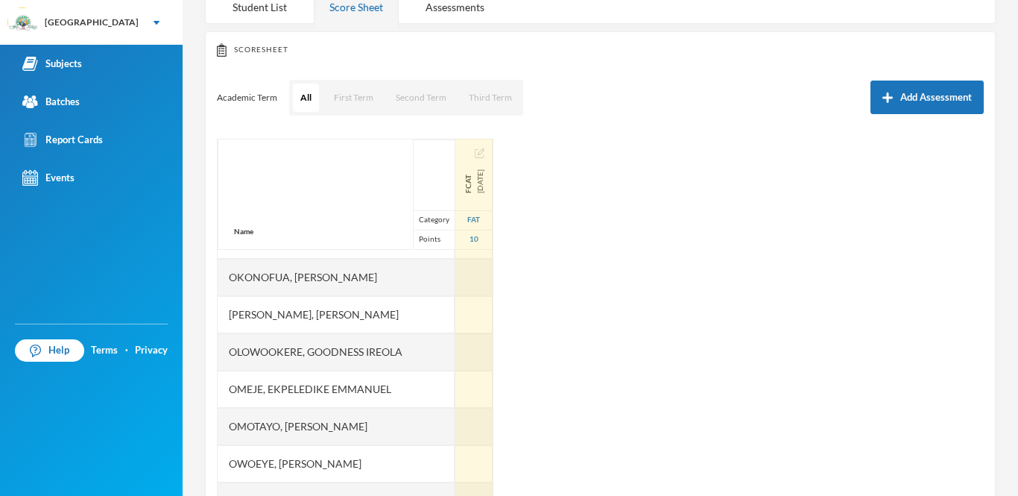
scroll to position [367, 0]
click at [482, 382] on div at bounding box center [473, 386] width 37 height 37
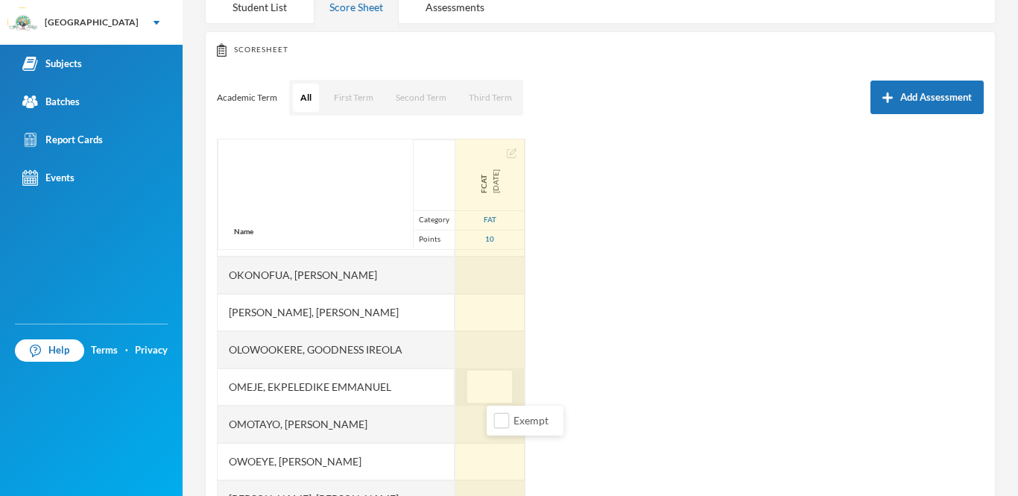
type input "6"
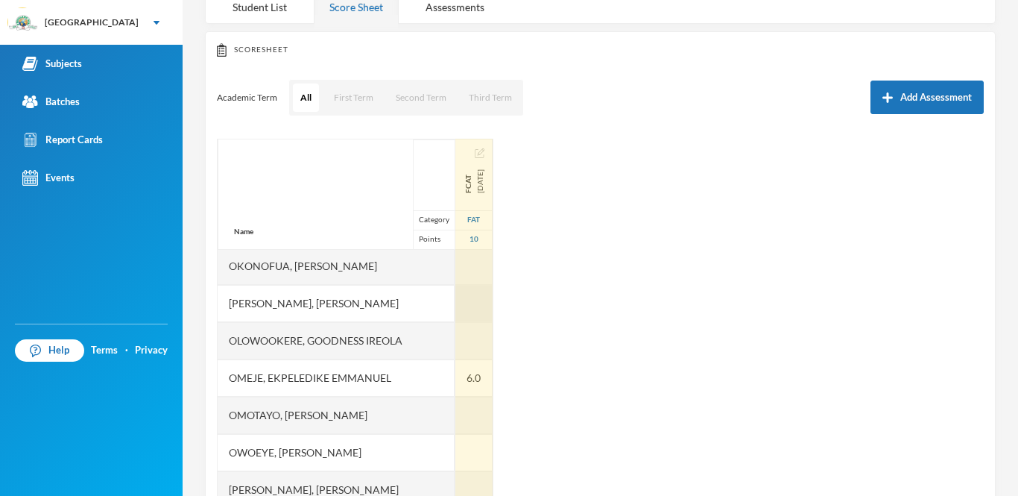
scroll to position [371, 0]
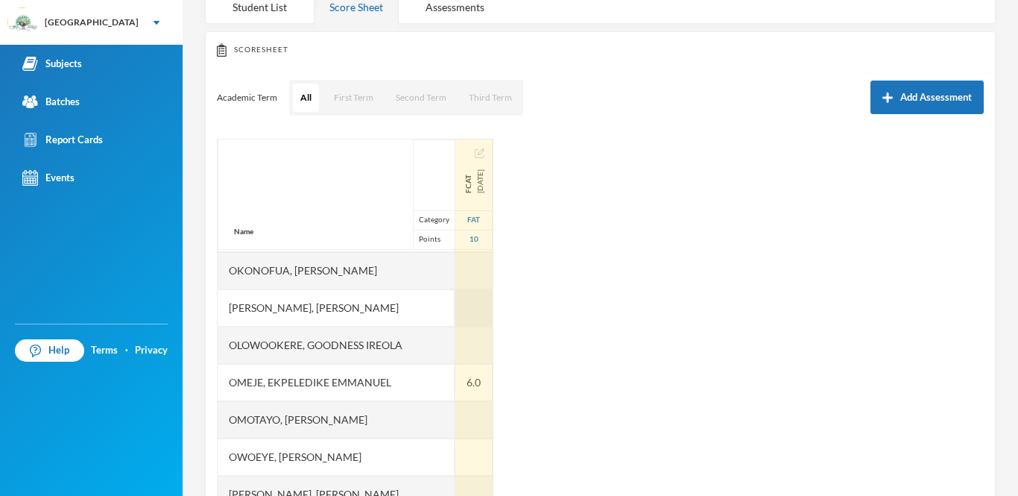
click at [493, 295] on div at bounding box center [473, 307] width 37 height 37
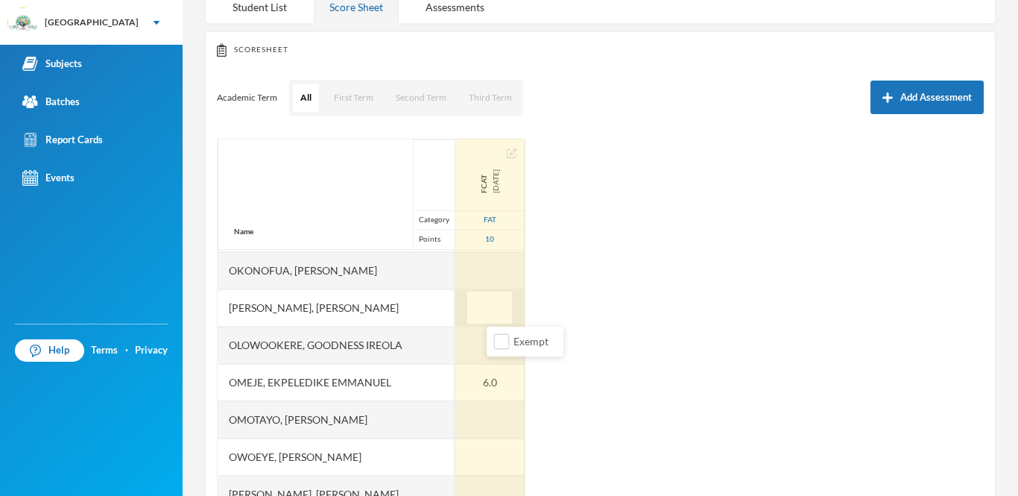
type input "7"
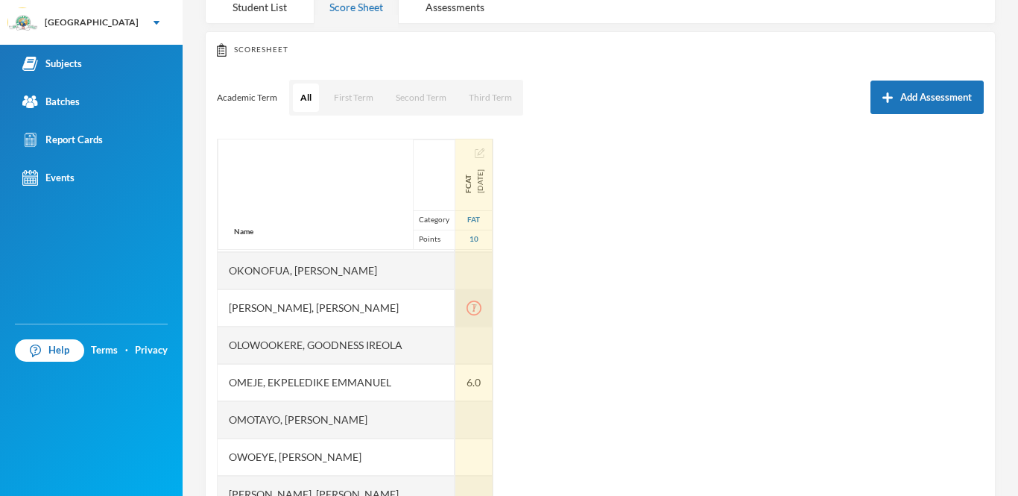
click at [481, 306] on icon "icon: exclamation-circle" at bounding box center [473, 307] width 15 height 15
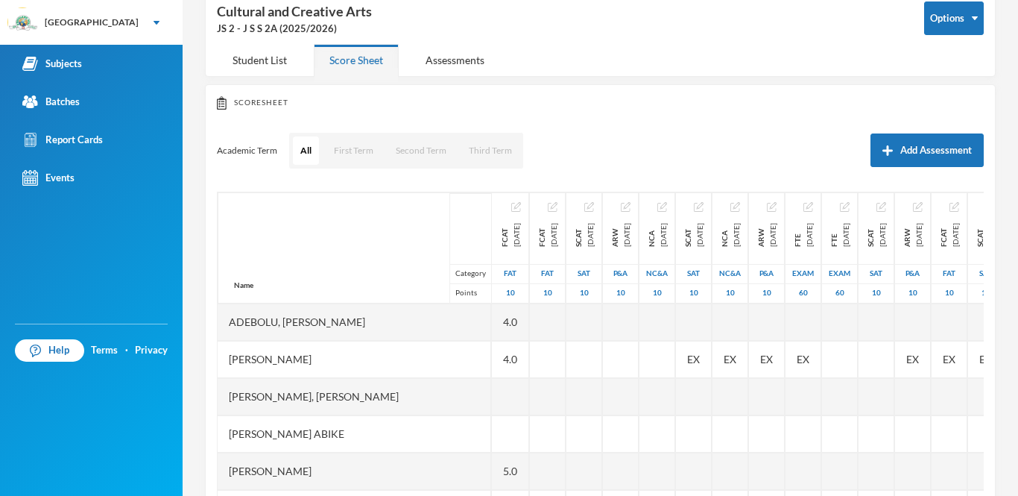
click at [697, 127] on div "Scoresheet Academic Term All First Term Second Term Third Term Add Assessment N…" at bounding box center [600, 330] width 791 height 492
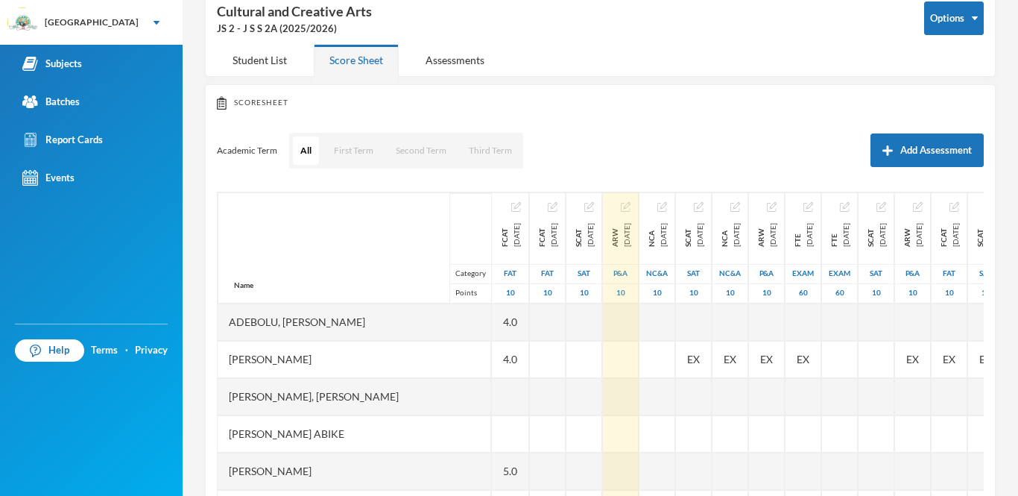
click at [633, 227] on div "ARW [DATE]" at bounding box center [621, 235] width 24 height 24
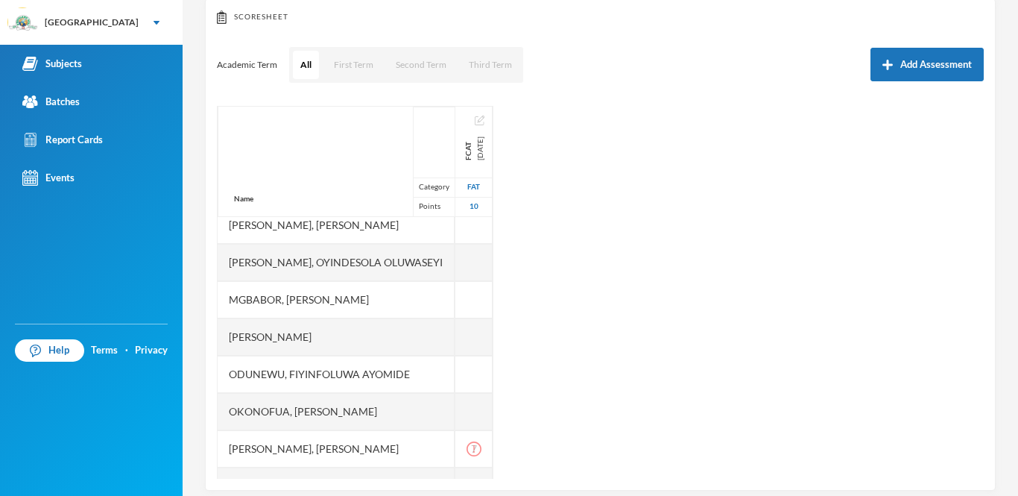
scroll to position [215, 0]
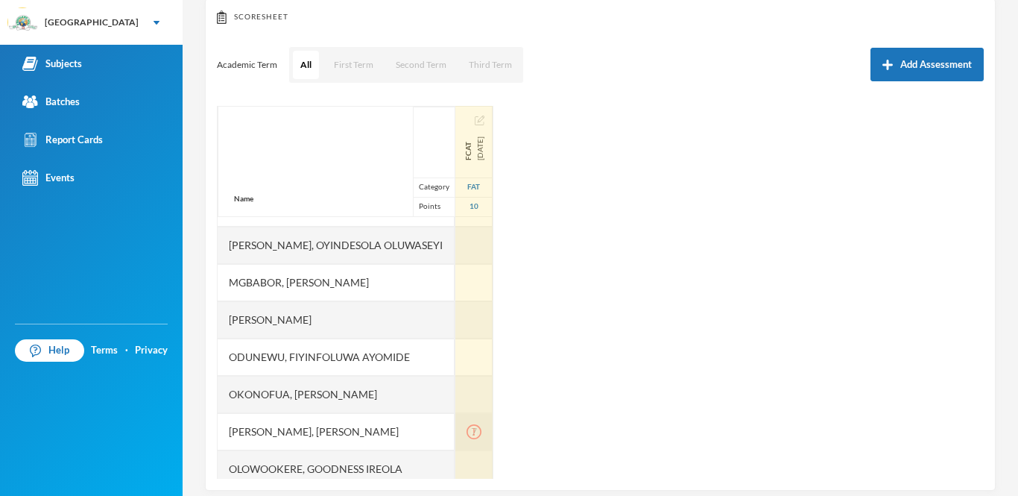
click at [493, 439] on div "7" at bounding box center [473, 431] width 37 height 37
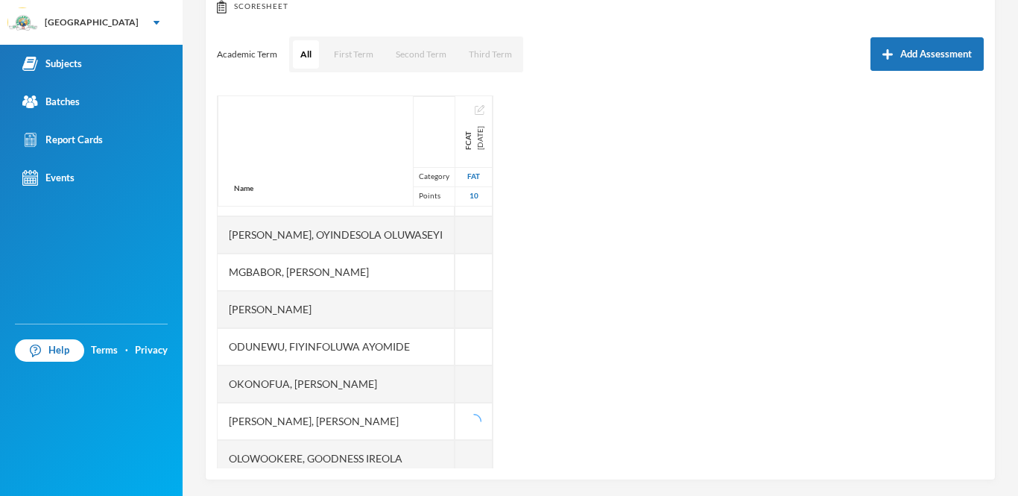
scroll to position [183, 0]
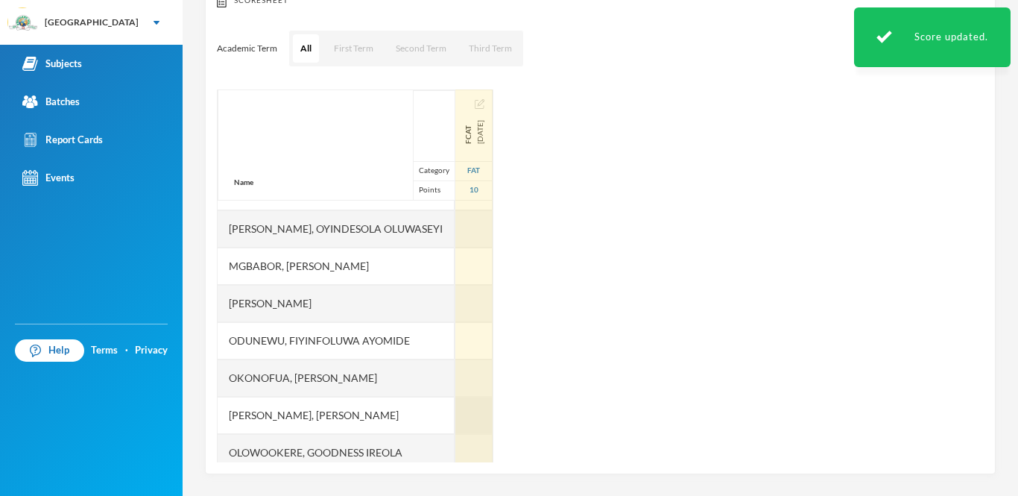
click at [493, 426] on div at bounding box center [473, 414] width 37 height 37
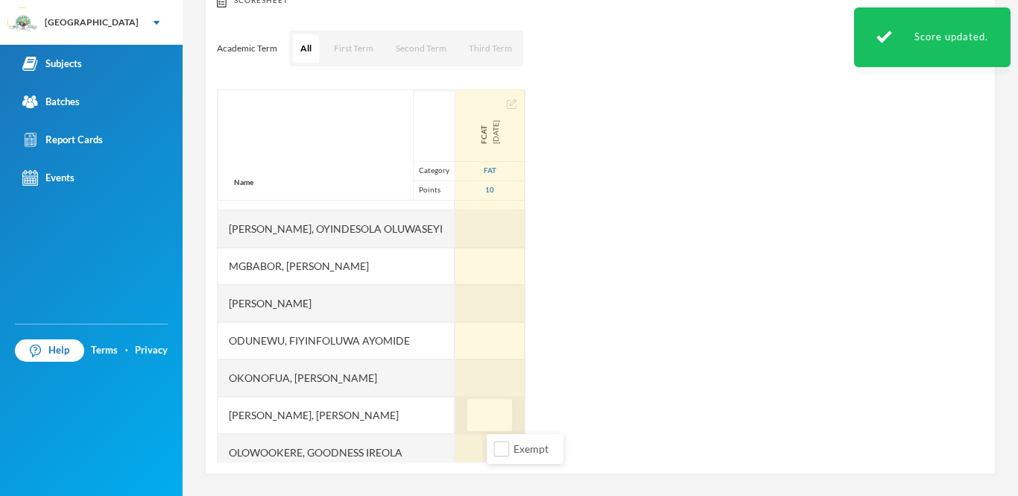
type input "7"
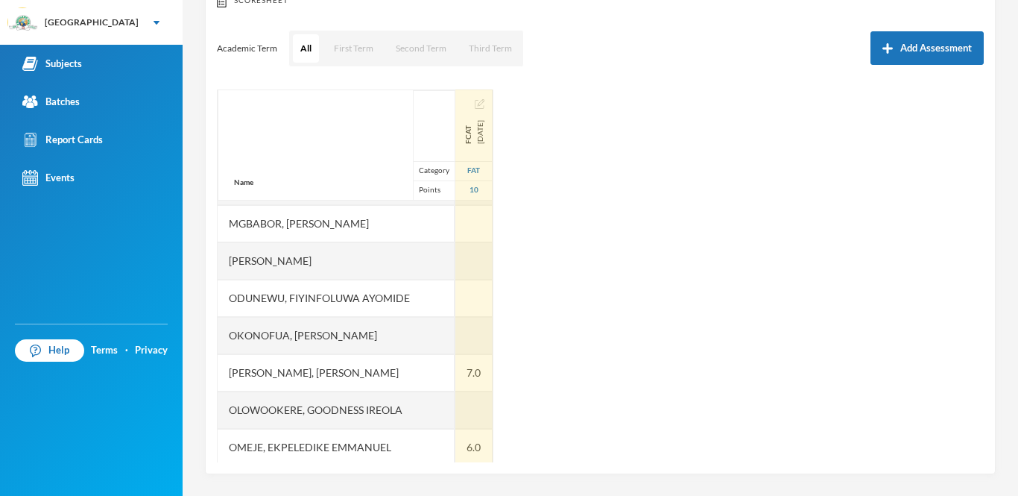
scroll to position [239, 0]
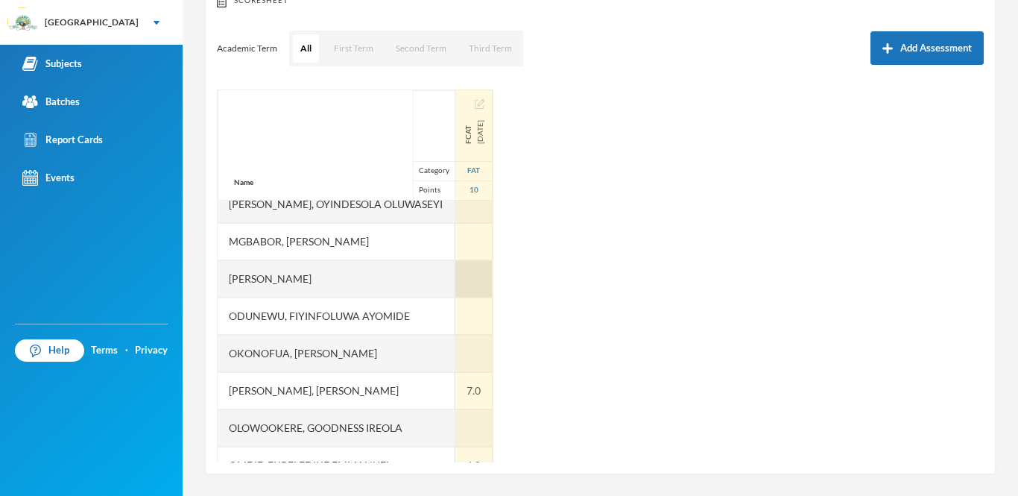
click at [490, 282] on div at bounding box center [473, 278] width 37 height 37
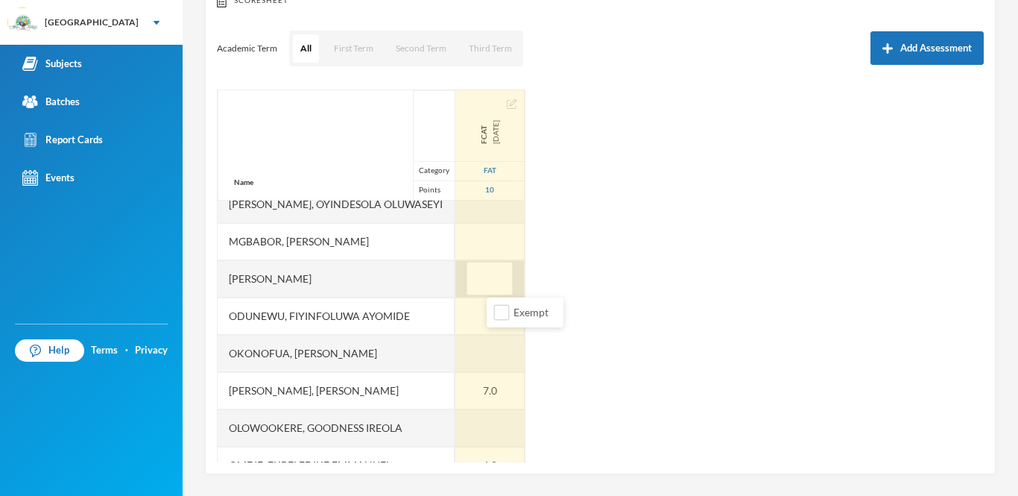
type input "7"
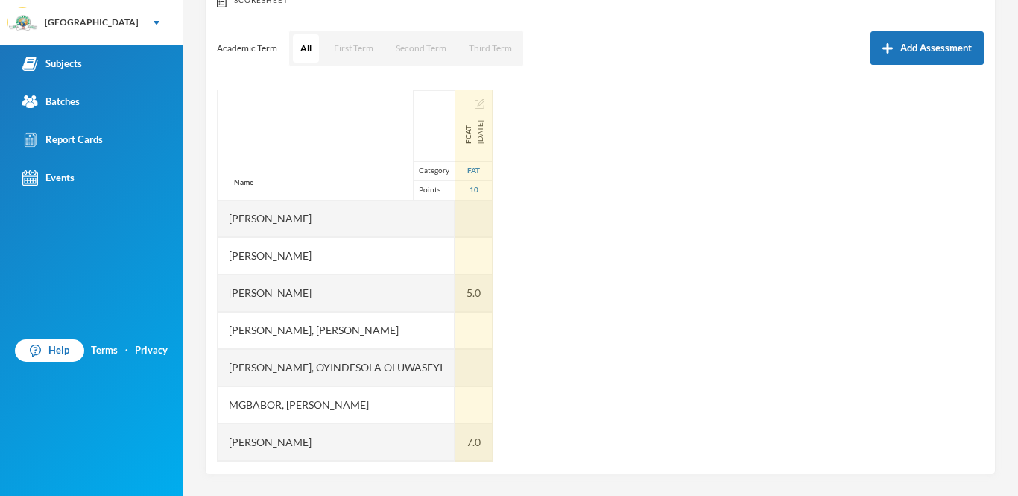
scroll to position [0, 0]
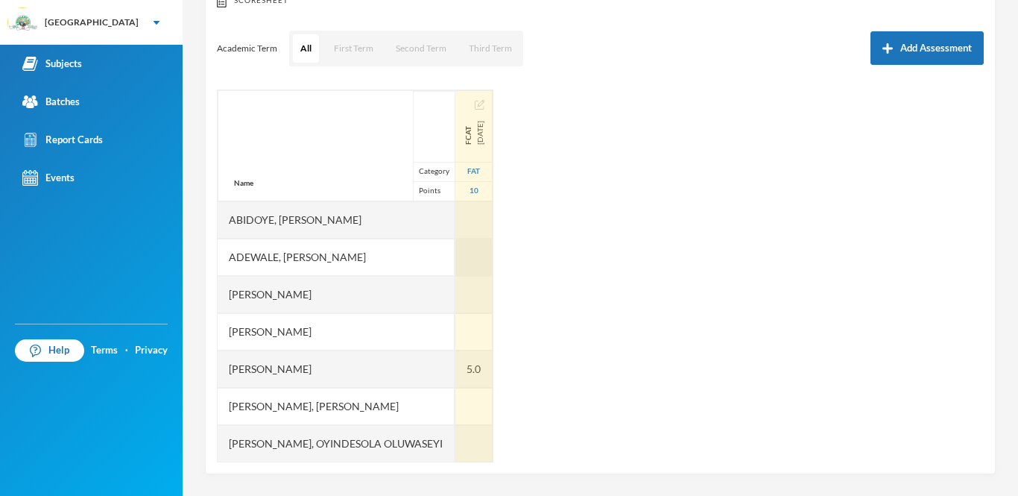
click at [490, 256] on div at bounding box center [473, 256] width 37 height 37
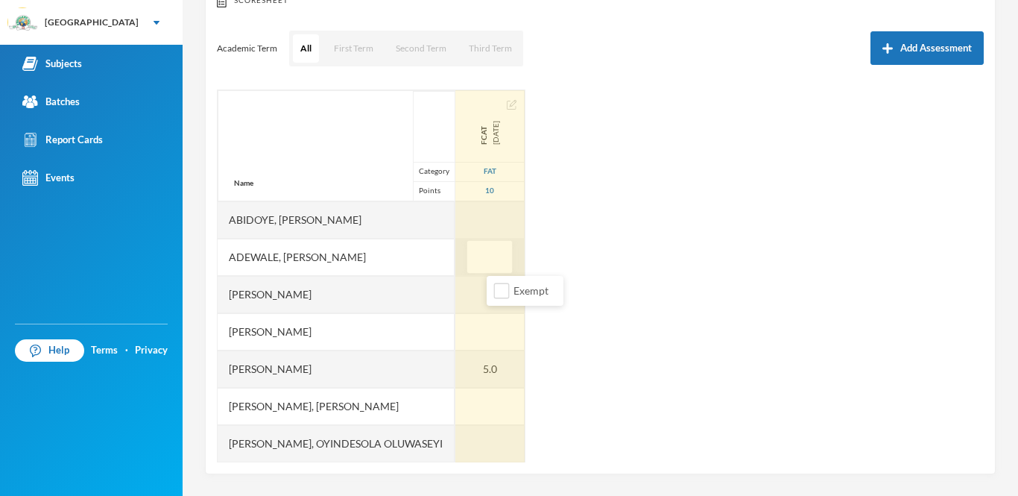
type input "3"
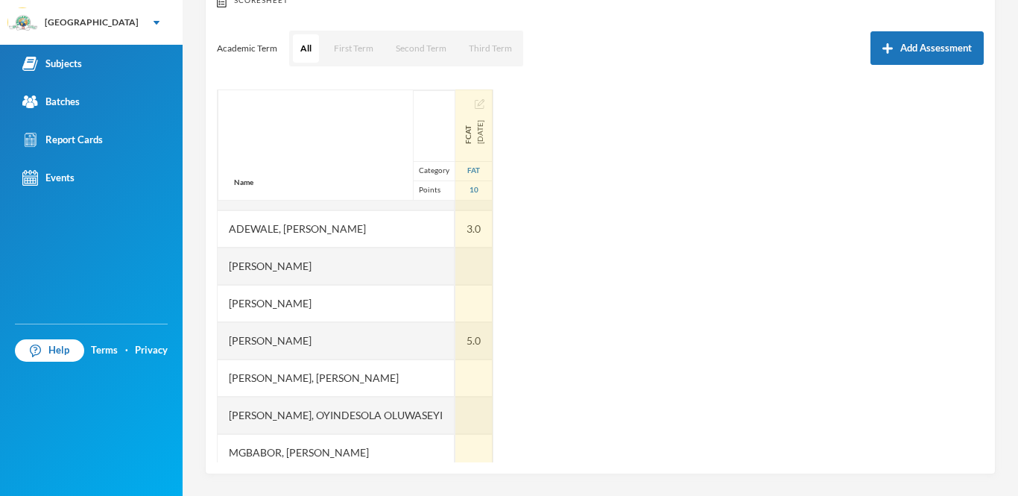
scroll to position [29, 0]
click at [486, 264] on div at bounding box center [473, 265] width 37 height 37
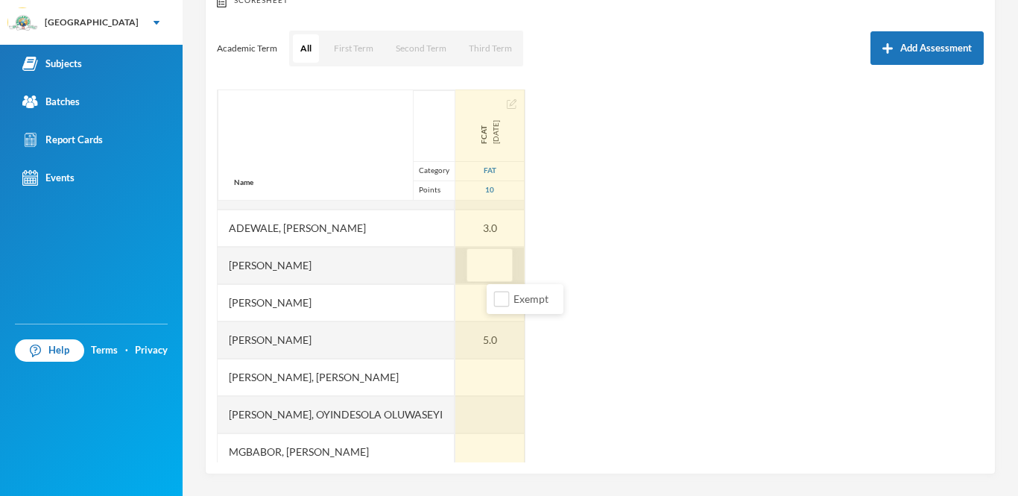
type input "6"
